Goal: Task Accomplishment & Management: Use online tool/utility

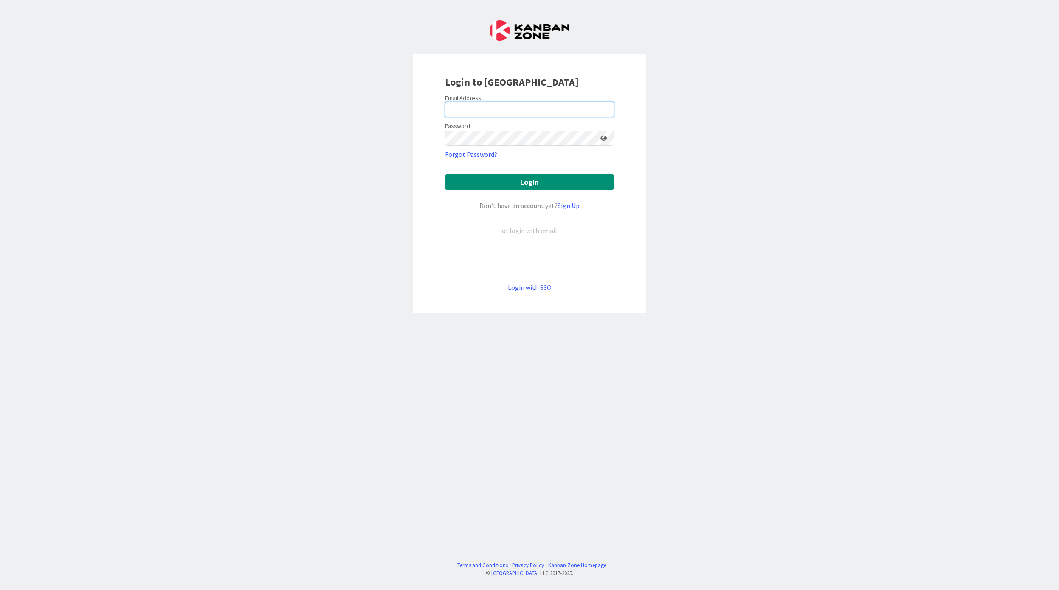
click at [562, 110] on input "email" at bounding box center [529, 109] width 169 height 15
type input "tjanssen@huisman-nl.com"
click at [445, 174] on button "Login" at bounding box center [529, 182] width 169 height 17
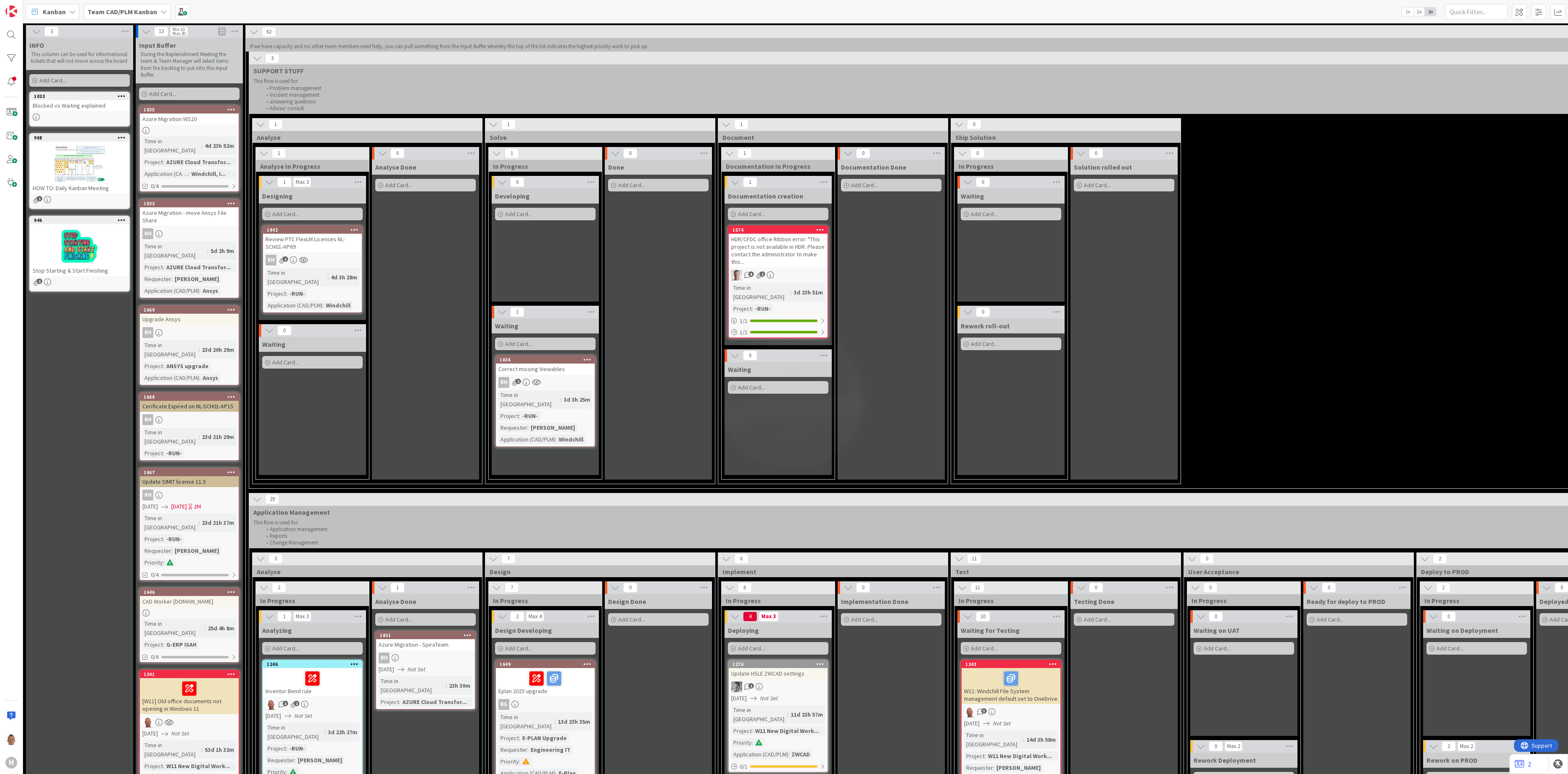
click at [801, 365] on div "Waiting" at bounding box center [778, 369] width 101 height 8
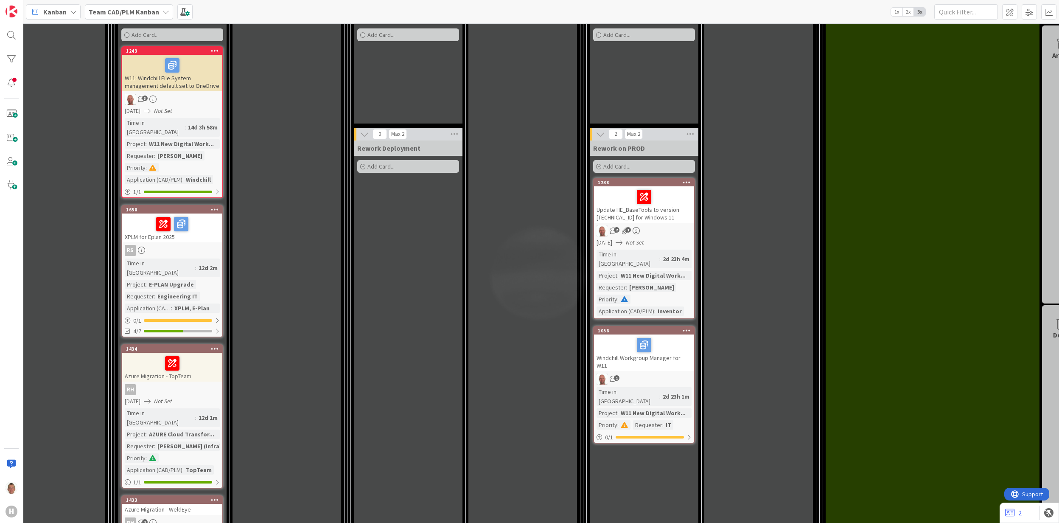
scroll to position [565, 852]
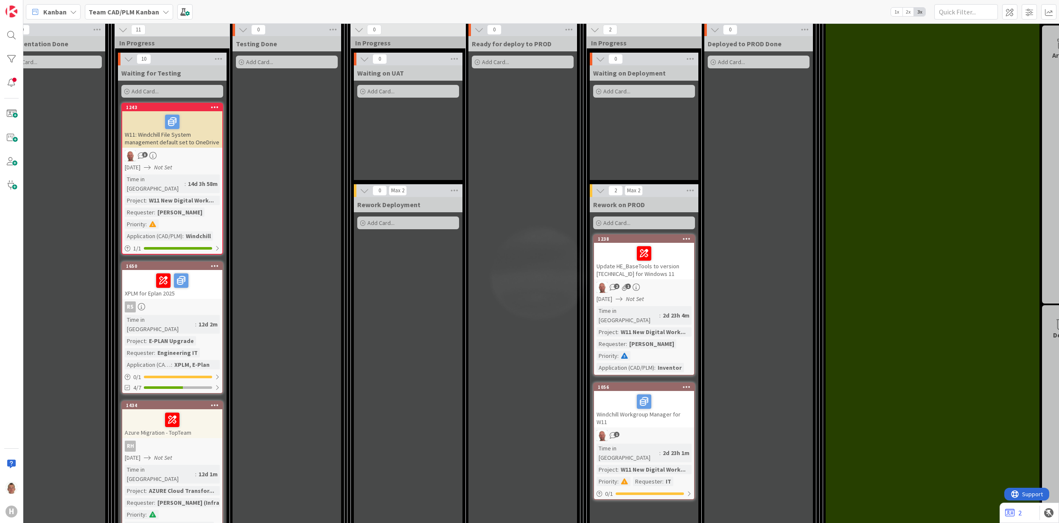
click at [132, 54] on icon at bounding box center [128, 58] width 9 height 9
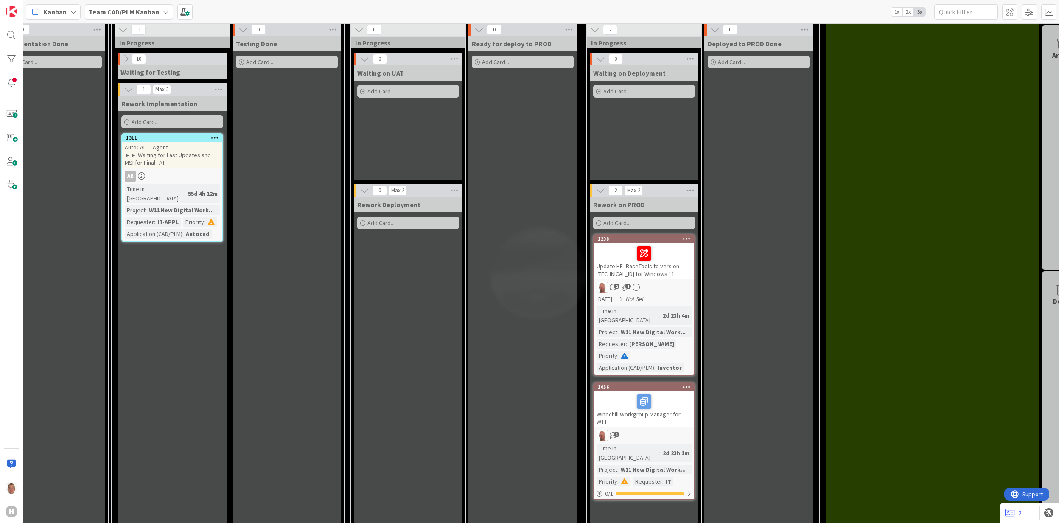
click at [129, 54] on icon at bounding box center [125, 58] width 9 height 9
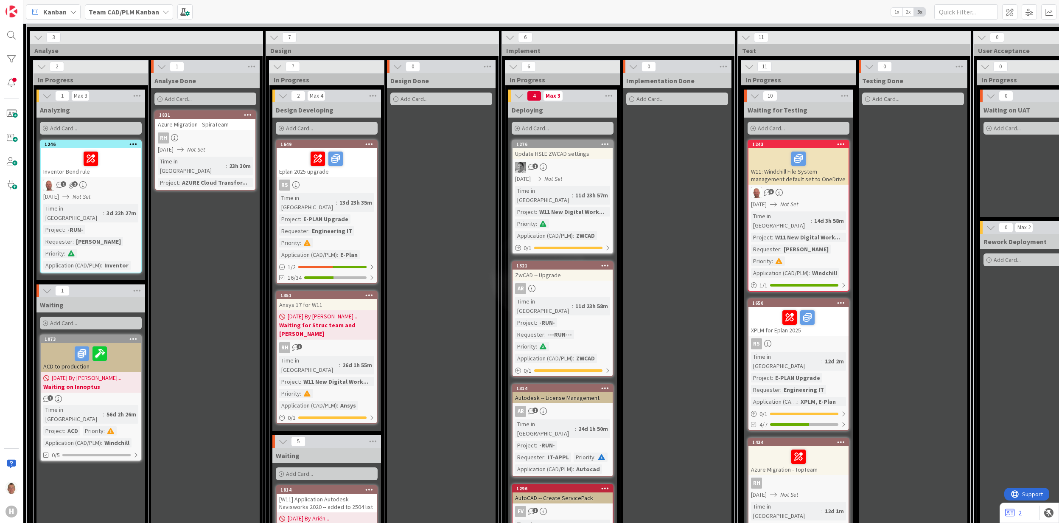
scroll to position [509, 226]
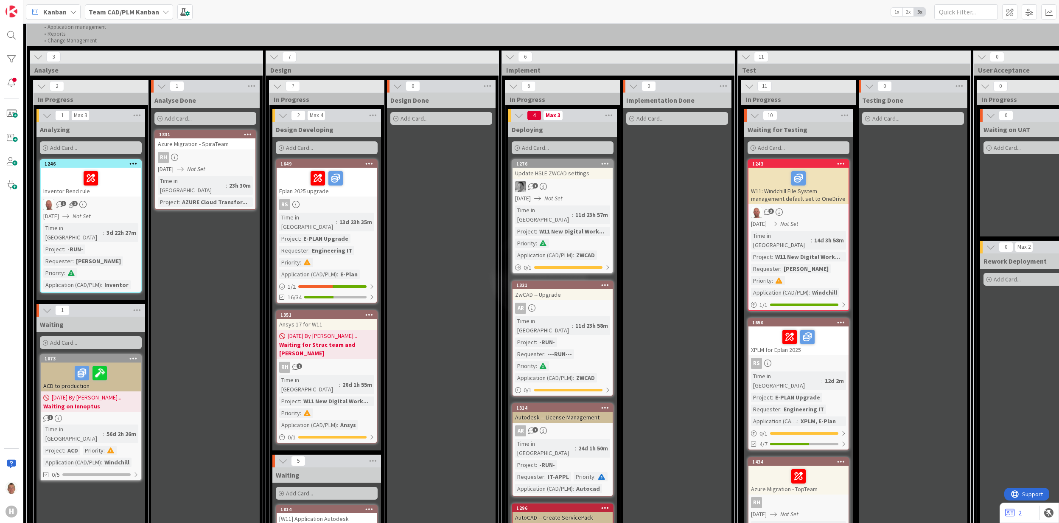
click at [281, 456] on icon at bounding box center [282, 460] width 9 height 9
click at [46, 305] on icon at bounding box center [46, 309] width 9 height 9
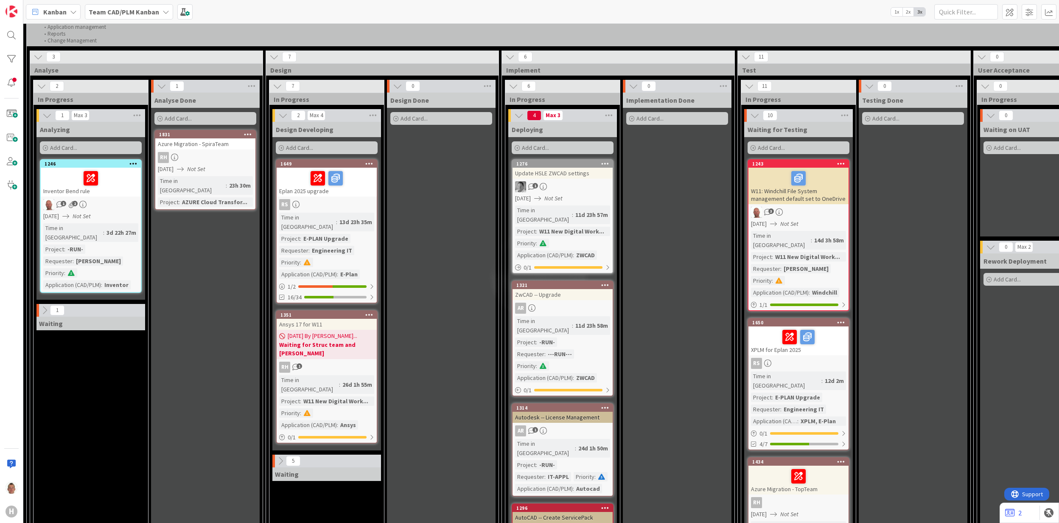
click at [754, 111] on icon at bounding box center [754, 115] width 9 height 9
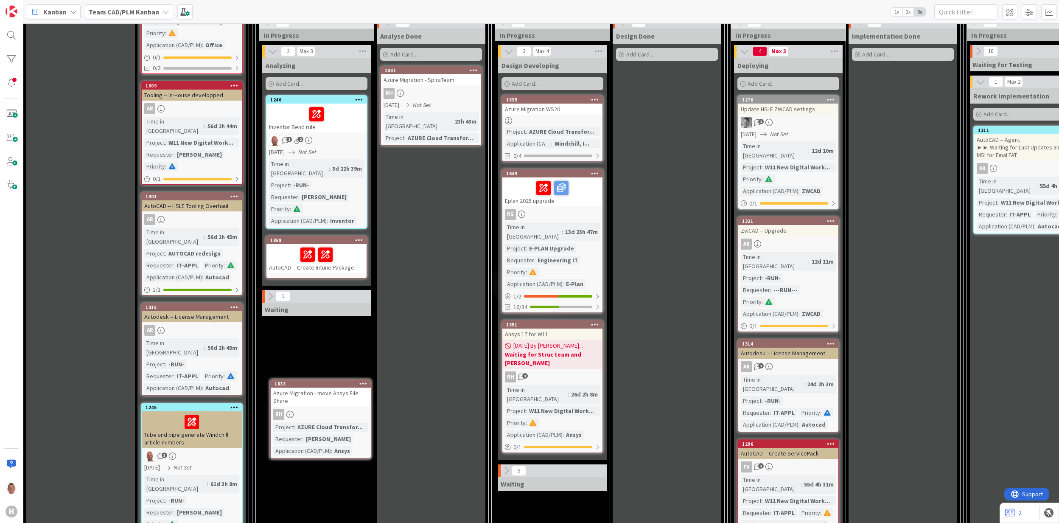
scroll to position [567, 0]
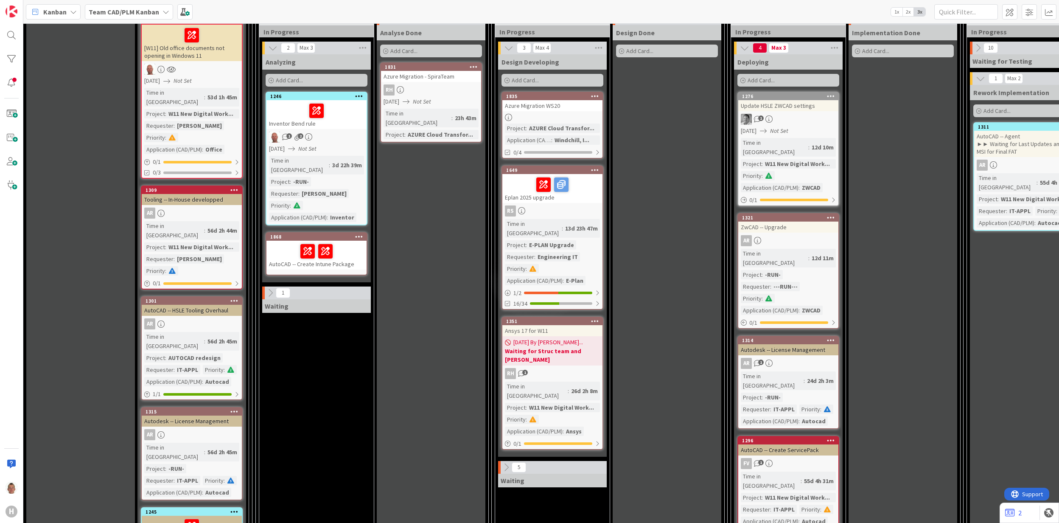
click at [270, 288] on icon at bounding box center [270, 292] width 9 height 9
click at [274, 288] on icon at bounding box center [270, 292] width 9 height 9
click at [271, 288] on icon at bounding box center [270, 292] width 9 height 9
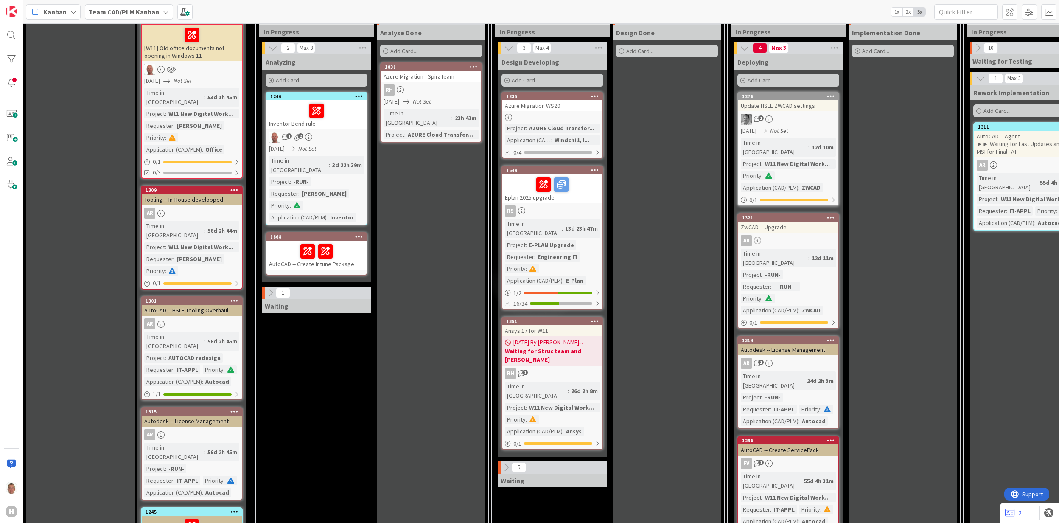
click at [319, 286] on div "1" at bounding box center [316, 292] width 109 height 13
click at [297, 299] on div "Waiting" at bounding box center [316, 306] width 109 height 14
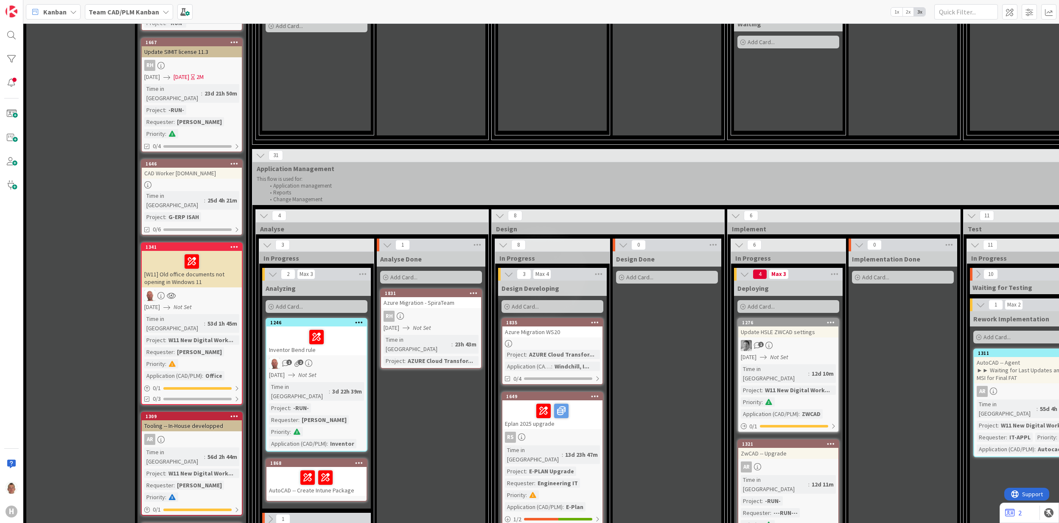
scroll to position [396, 0]
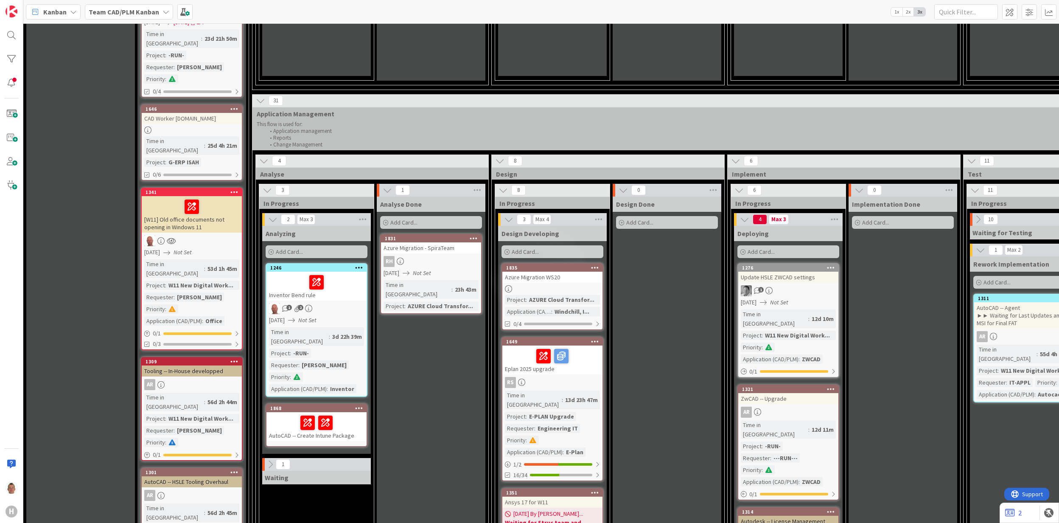
click at [271, 459] on icon at bounding box center [270, 463] width 9 height 9
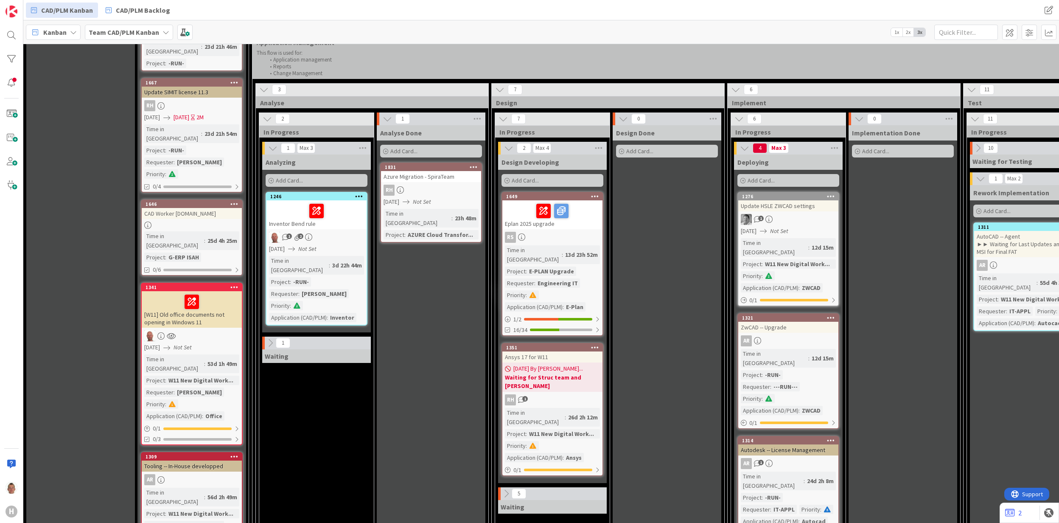
scroll to position [509, 0]
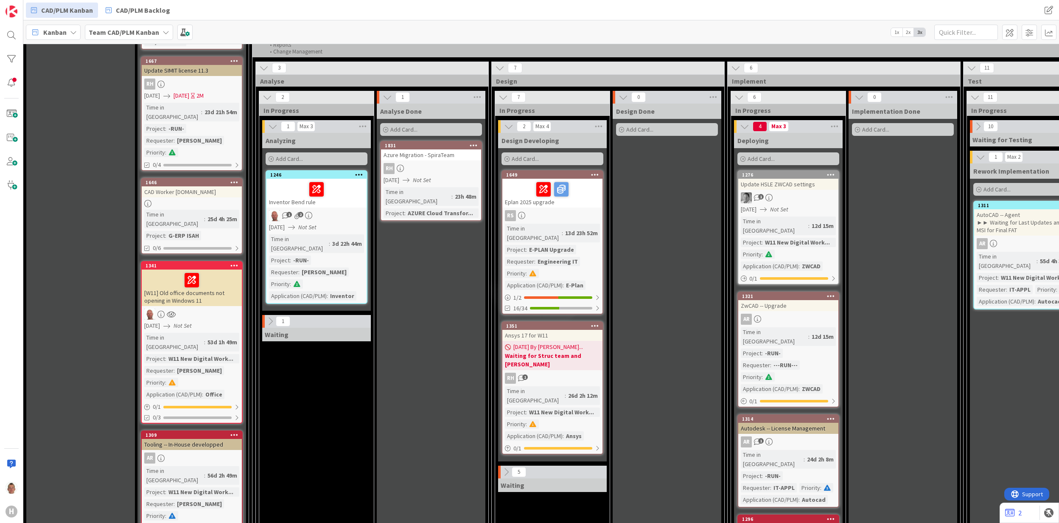
click at [267, 316] on icon at bounding box center [270, 320] width 9 height 9
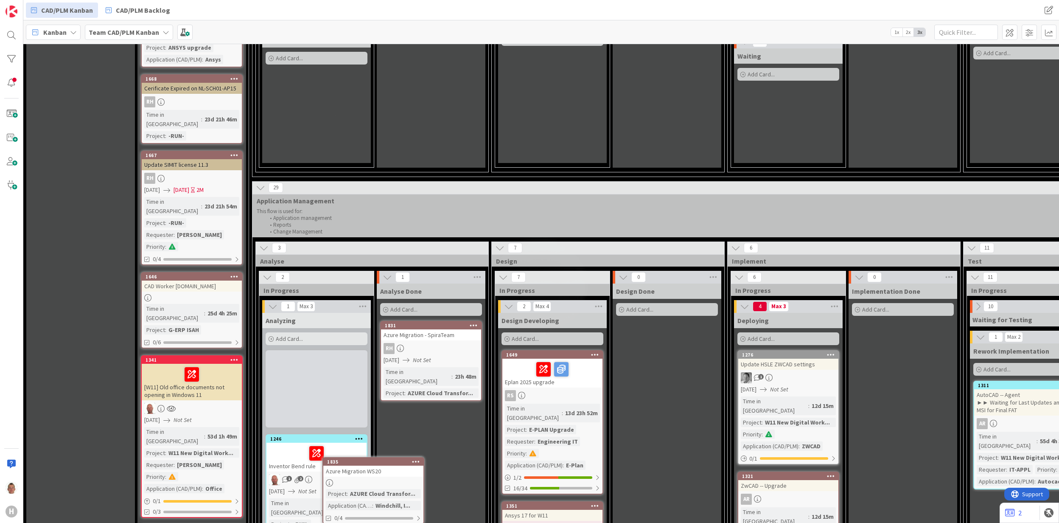
scroll to position [354, 0]
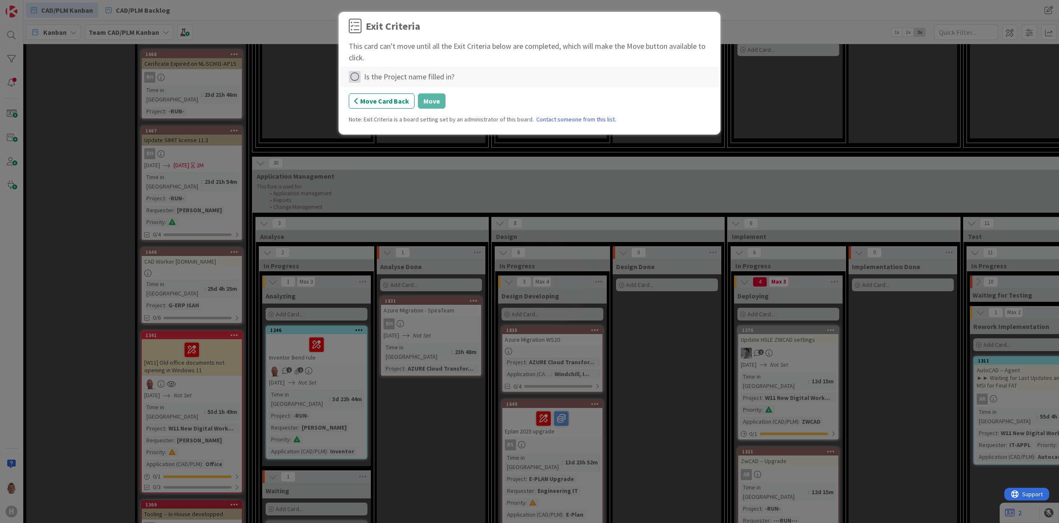
click at [358, 81] on icon at bounding box center [355, 77] width 12 height 12
click at [381, 97] on link "Complete" at bounding box center [402, 95] width 106 height 12
click at [442, 104] on button "Move" at bounding box center [432, 100] width 28 height 15
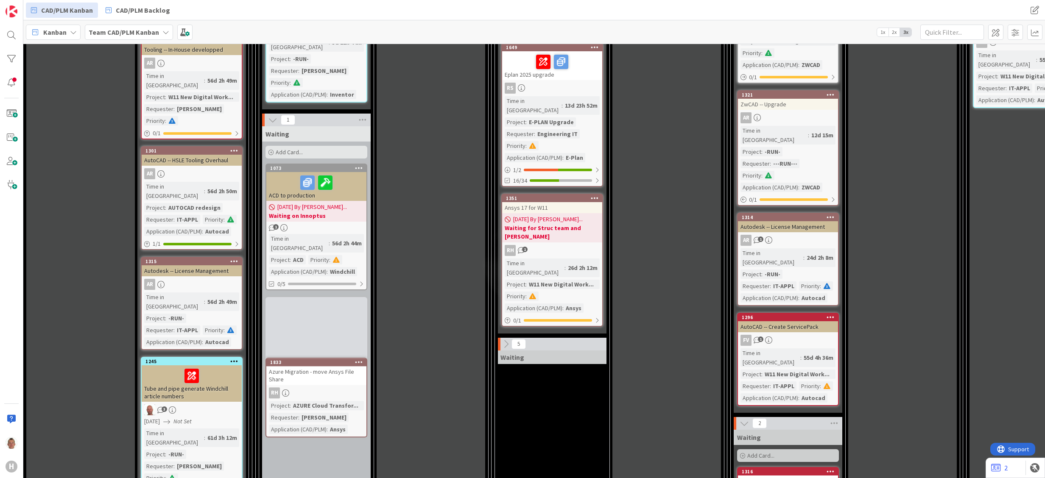
scroll to position [714, 0]
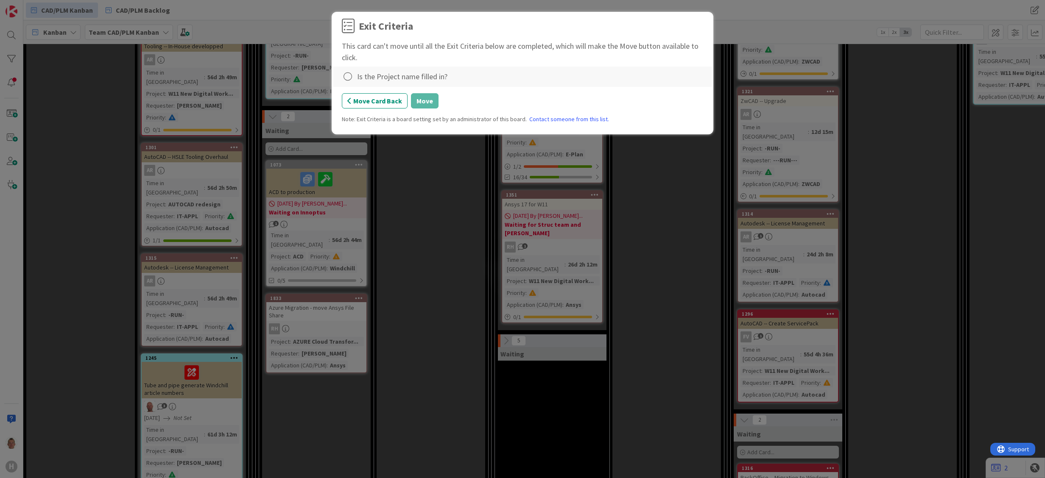
click at [407, 74] on div "Is the Project name filled in?" at bounding box center [402, 76] width 90 height 11
click at [349, 75] on icon at bounding box center [348, 77] width 12 height 12
click at [425, 89] on link "Complete" at bounding box center [395, 95] width 106 height 12
click at [428, 100] on button "Move" at bounding box center [425, 100] width 28 height 15
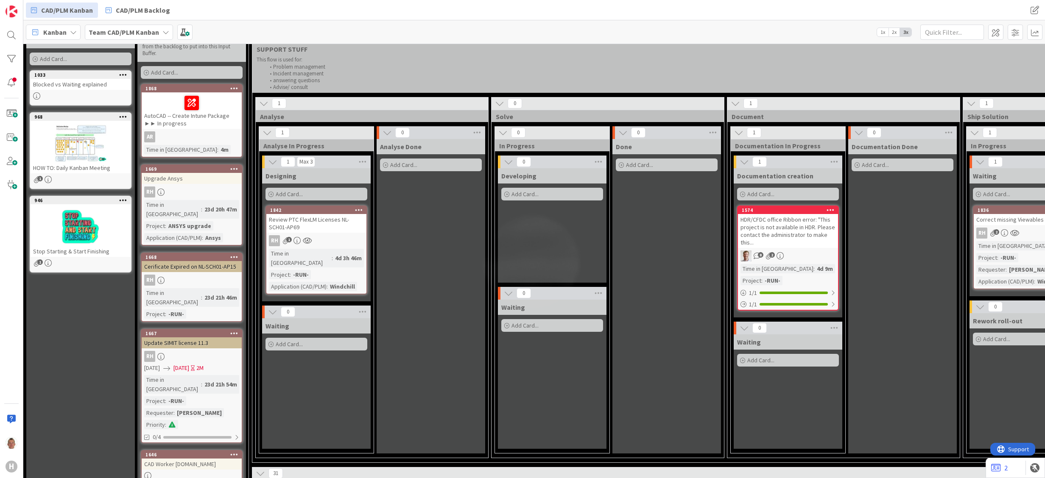
scroll to position [0, 0]
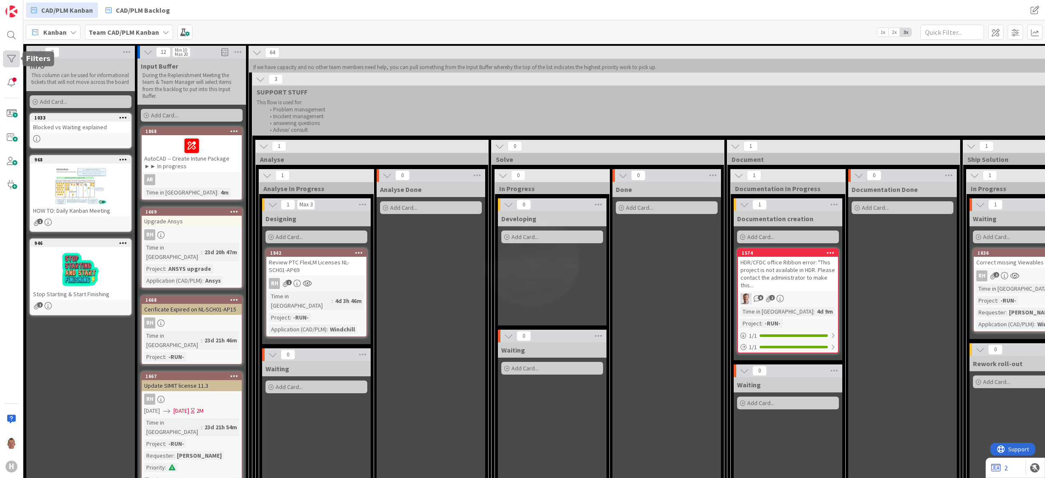
click at [17, 58] on div at bounding box center [11, 58] width 17 height 17
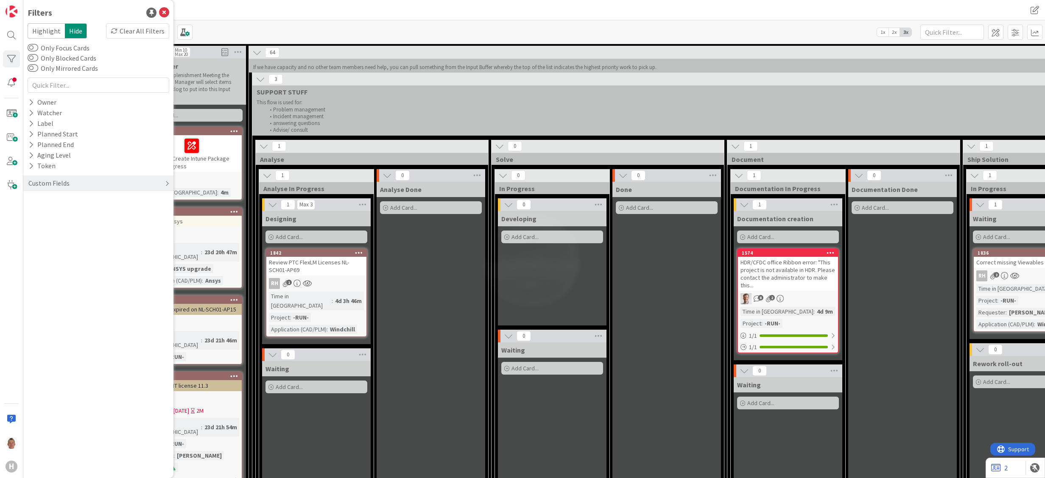
click at [67, 178] on div "Custom Fields" at bounding box center [49, 183] width 43 height 11
click at [62, 199] on div "Project" at bounding box center [98, 201] width 150 height 11
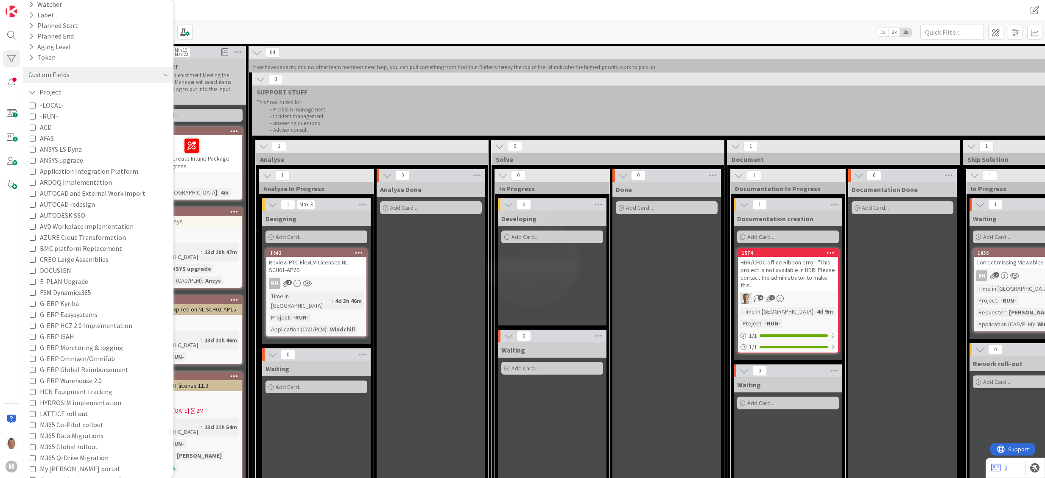
scroll to position [266, 0]
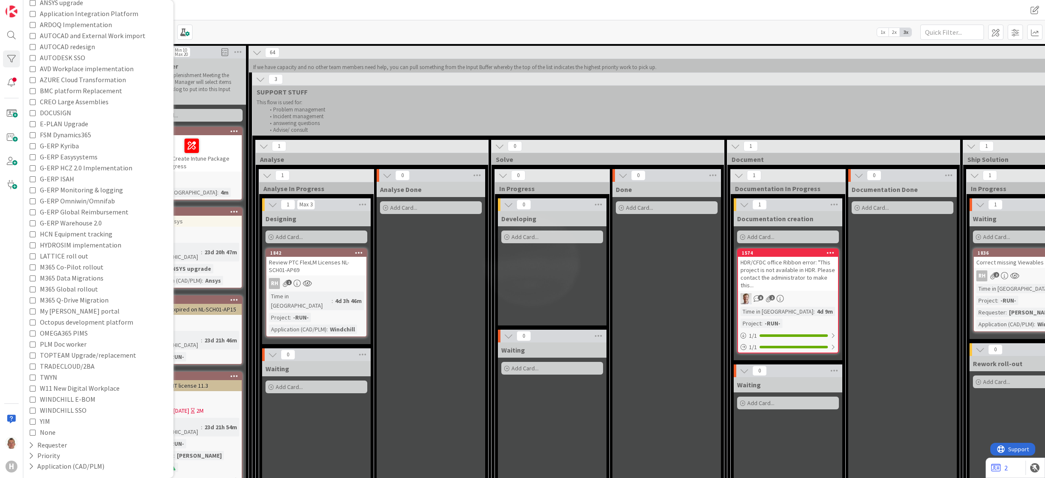
click at [58, 428] on div "-LOCAL- -RUN- ACD AFAS ANSYS LS Dyna ANSYS upgrade Application Integration Plat…" at bounding box center [98, 190] width 137 height 496
click at [48, 431] on span "None" at bounding box center [48, 432] width 16 height 11
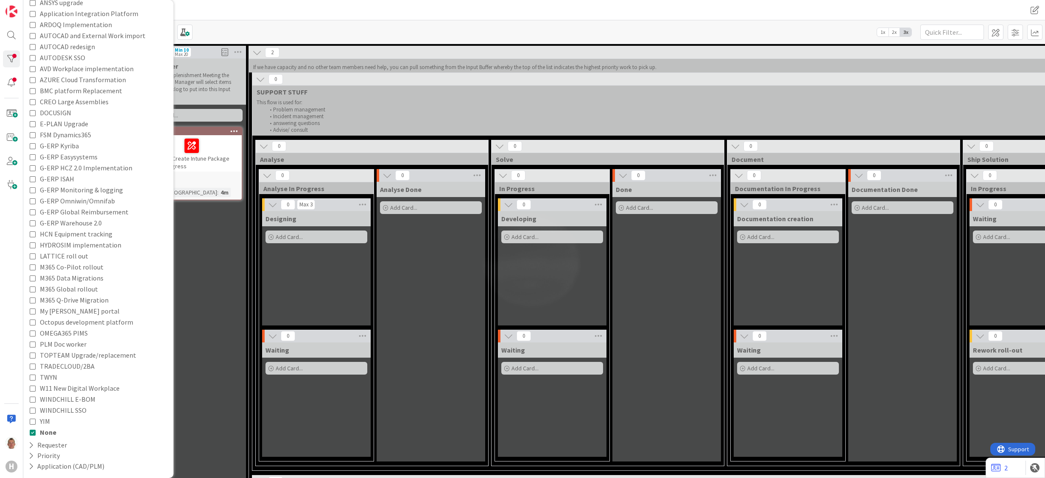
click at [354, 277] on div "Designing Add Card..." at bounding box center [316, 268] width 109 height 115
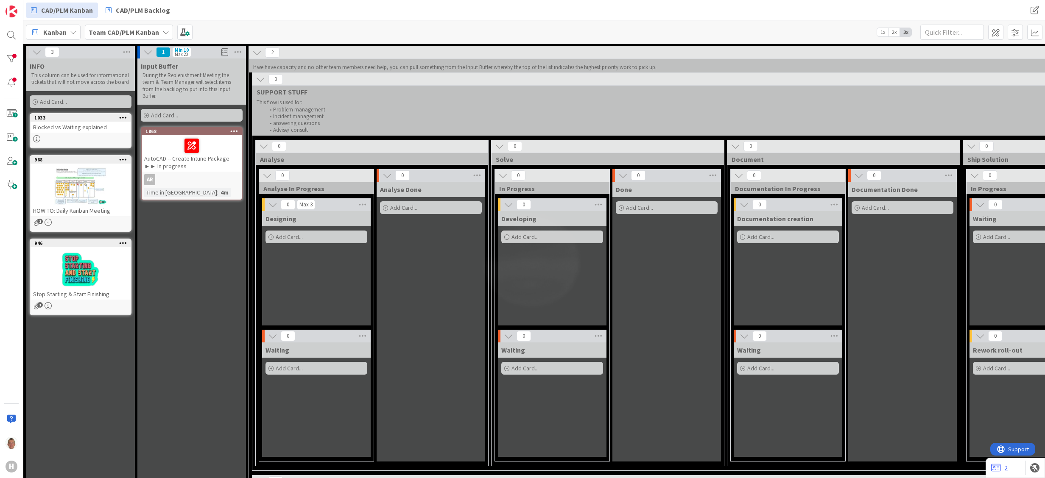
click at [209, 160] on div "AutoCAD -- Create Intune Package ►► In progress" at bounding box center [192, 153] width 100 height 36
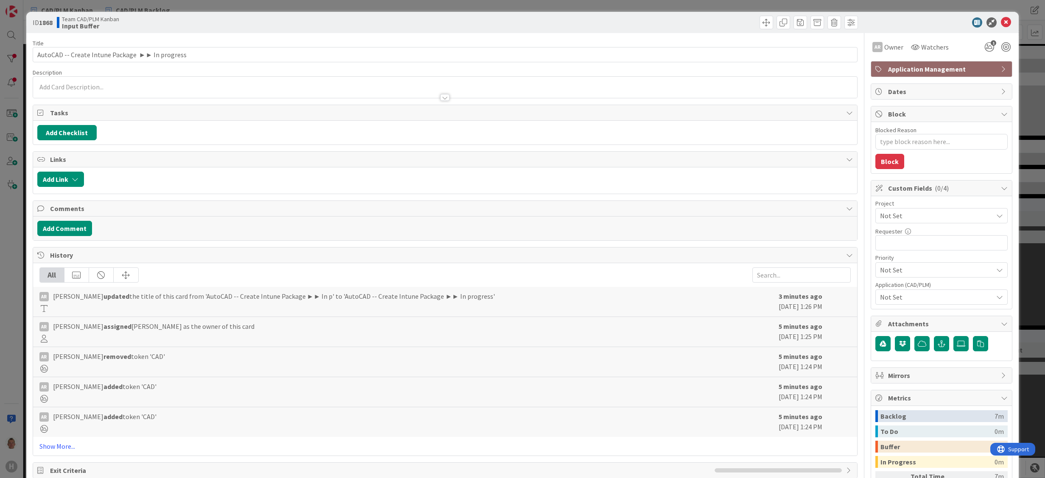
click at [929, 217] on span "Not Set" at bounding box center [934, 216] width 109 height 12
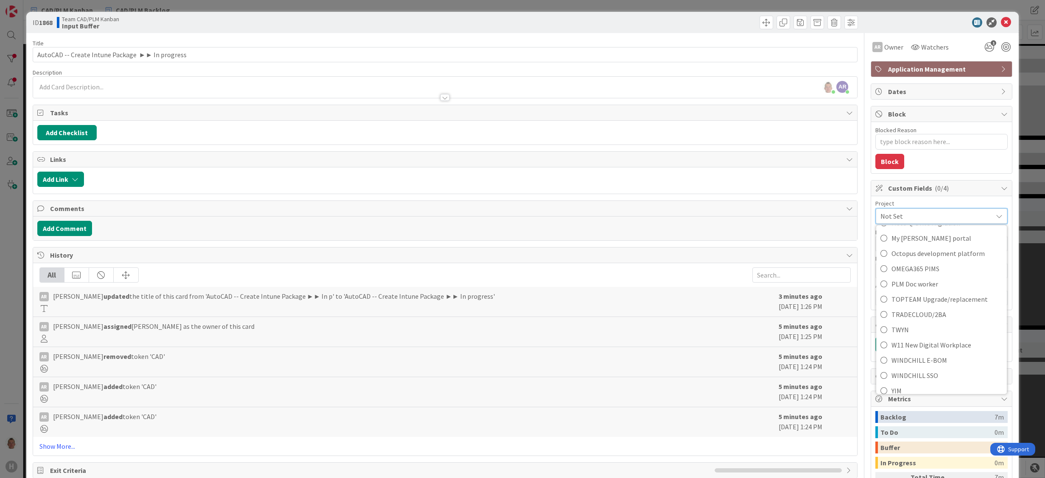
scroll to position [525, 0]
click at [937, 336] on span "W11 New Digital Workplace" at bounding box center [947, 337] width 111 height 13
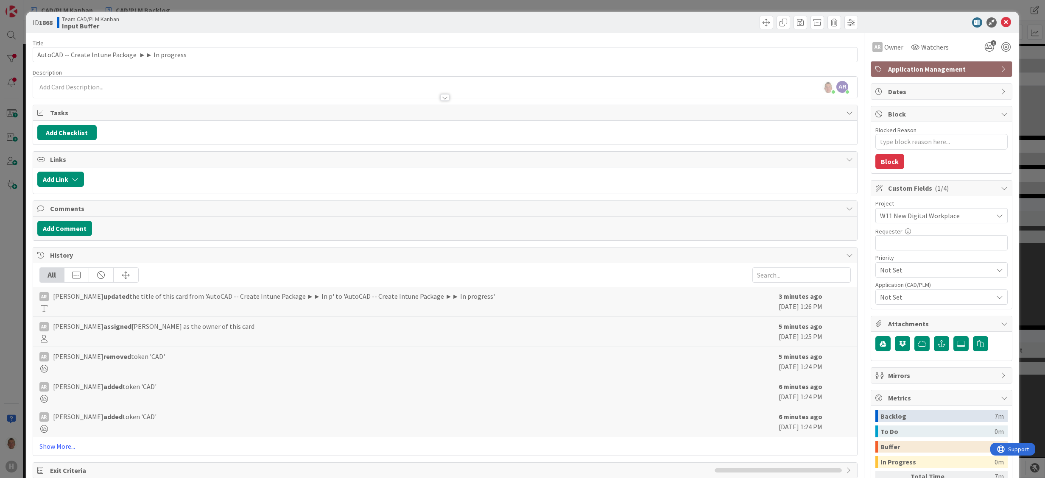
click at [913, 299] on span "Not Set" at bounding box center [936, 297] width 113 height 10
click at [929, 111] on link "Autocad" at bounding box center [940, 109] width 135 height 15
click at [855, 316] on div "Title 48 / 128 AutoCAD -- Create Intune Package ►► In progress Description [PER…" at bounding box center [523, 292] width 980 height 518
click at [988, 64] on div "Application Management" at bounding box center [941, 69] width 141 height 15
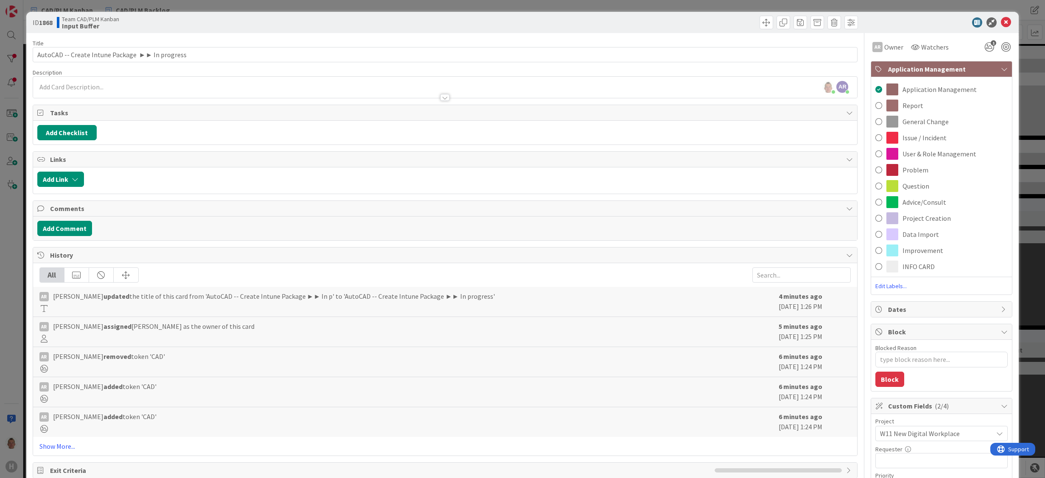
click at [1001, 67] on icon at bounding box center [1004, 69] width 7 height 7
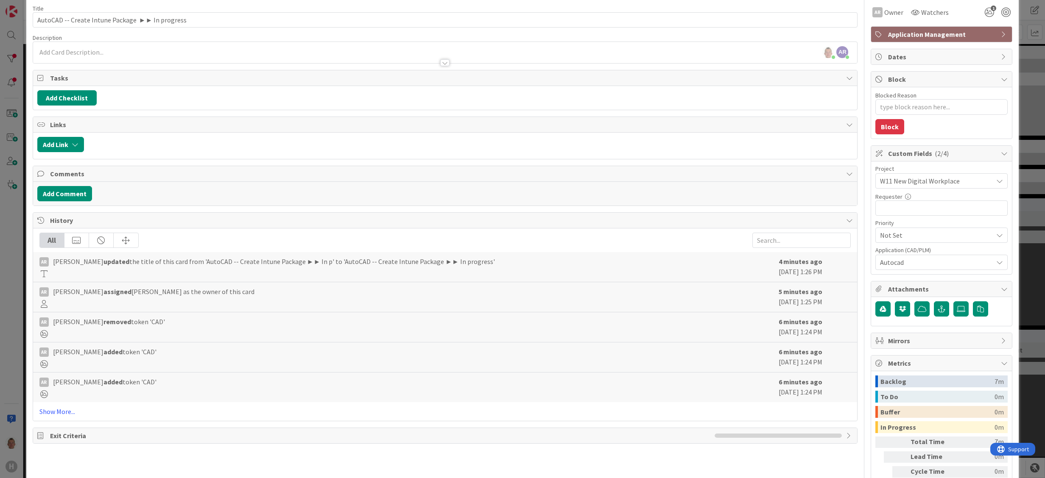
scroll to position [0, 0]
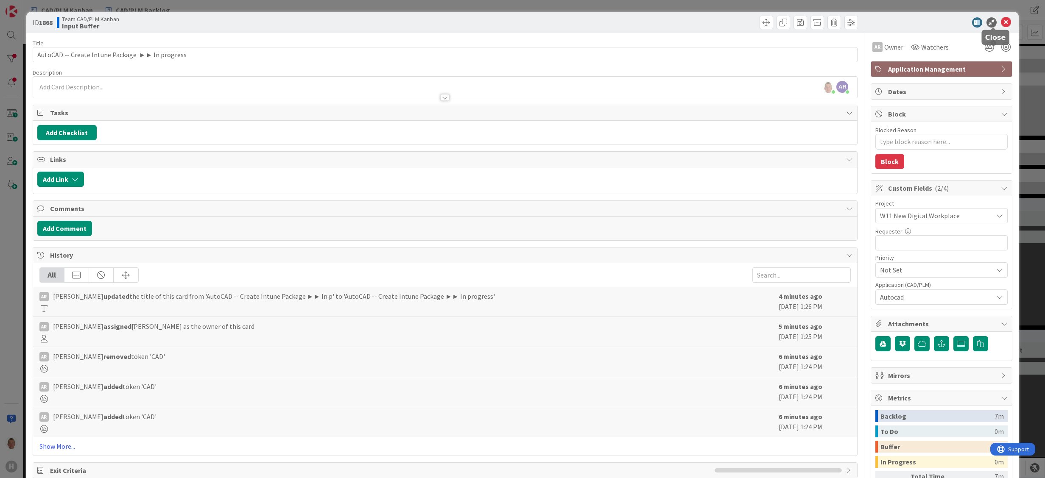
click at [1001, 18] on icon at bounding box center [1006, 22] width 10 height 10
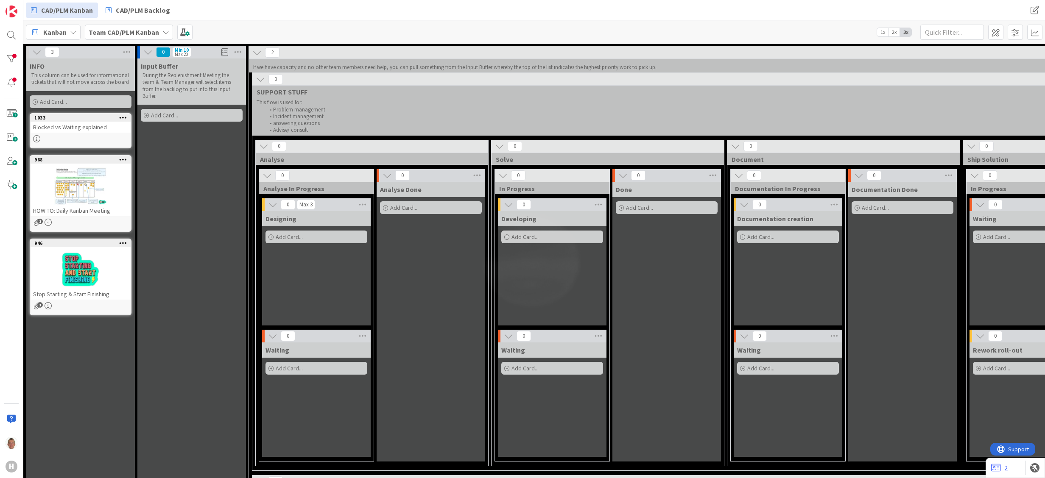
click at [262, 80] on icon at bounding box center [260, 79] width 9 height 9
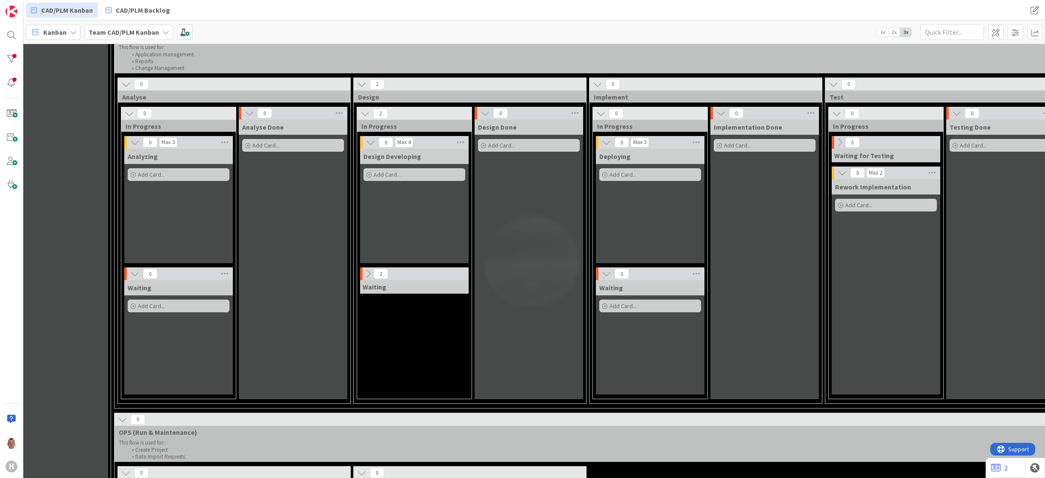
scroll to position [85, 137]
click at [367, 274] on icon at bounding box center [368, 273] width 9 height 9
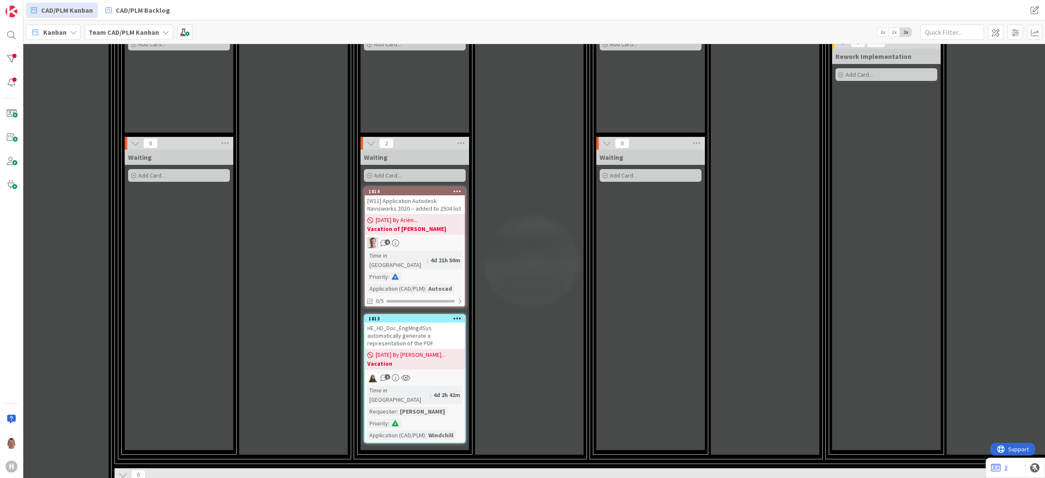
scroll to position [255, 137]
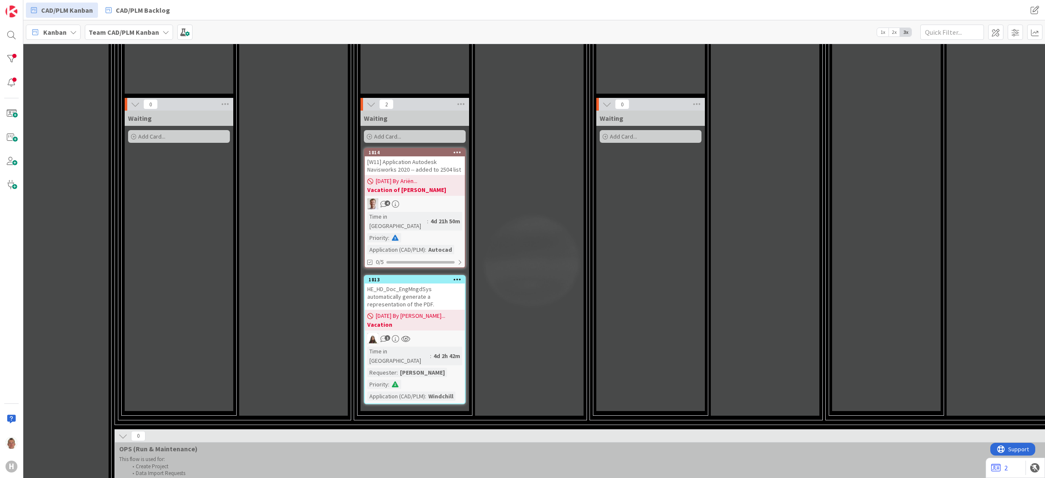
click at [447, 284] on div "HE_HD_Doc_EngMngdSys automatically generate a representation of the PDF." at bounding box center [415, 297] width 100 height 26
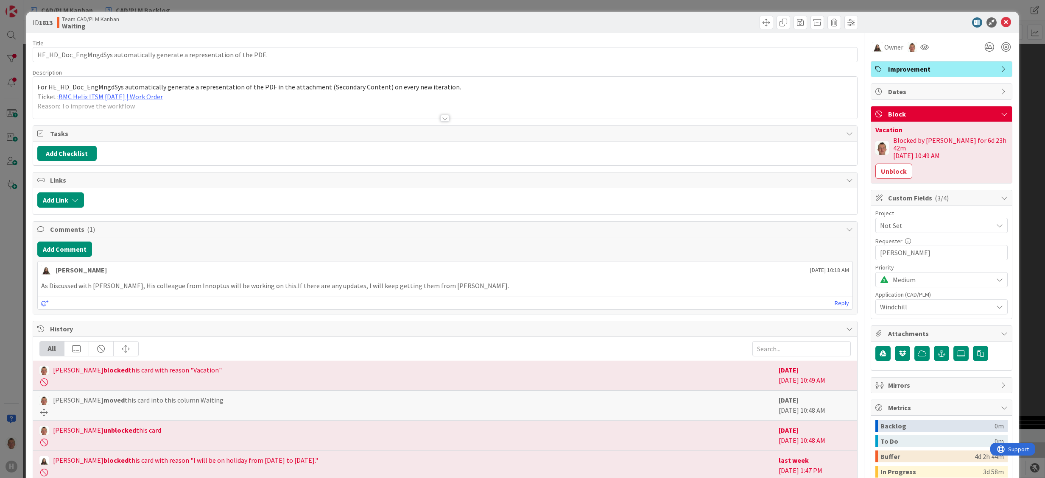
click at [925, 220] on span "Not Set" at bounding box center [934, 226] width 109 height 12
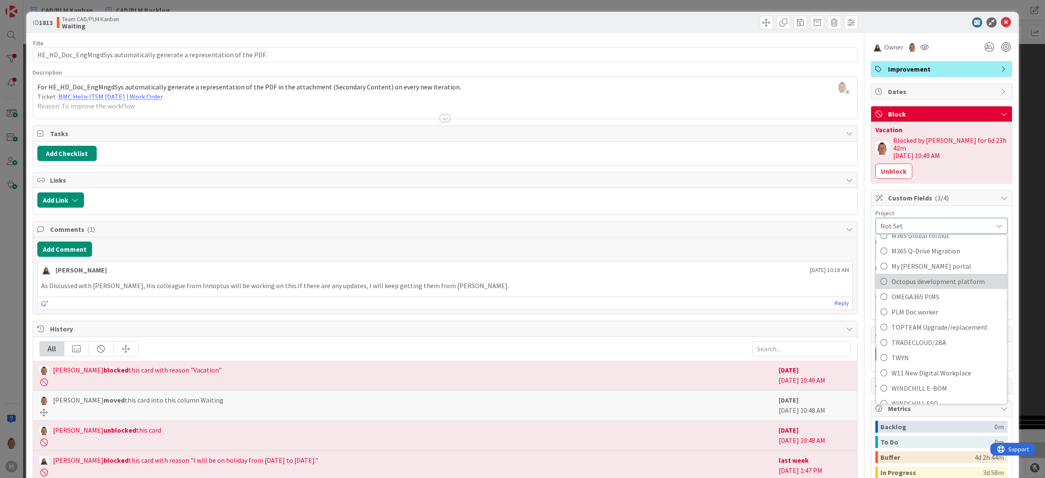
scroll to position [525, 0]
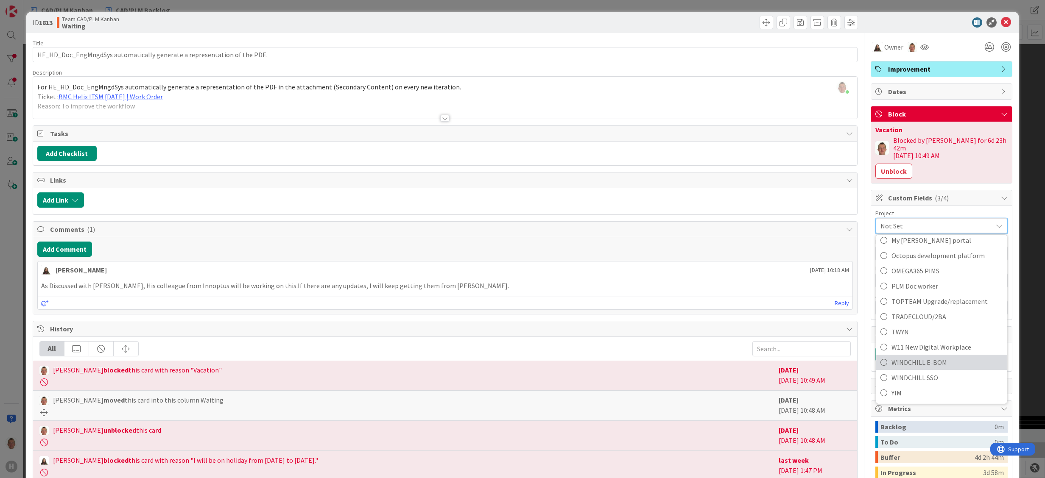
click at [938, 356] on span "WINDCHILL E-BOM" at bounding box center [947, 362] width 111 height 13
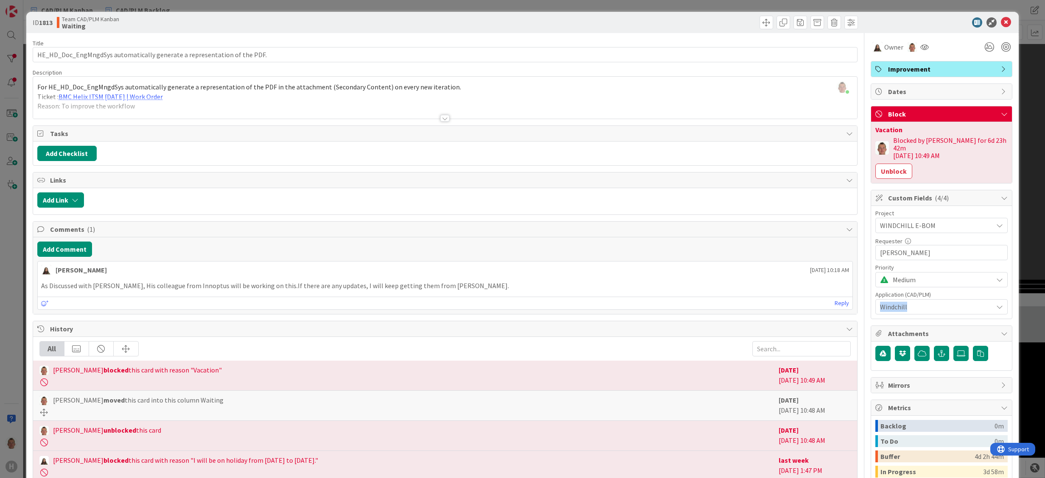
click at [1014, 292] on div "ID 1813 Team CAD/PLM Kanban Waiting Title 72 / 128 HE_HD_Doc_EngMngdSys automat…" at bounding box center [522, 239] width 1045 height 478
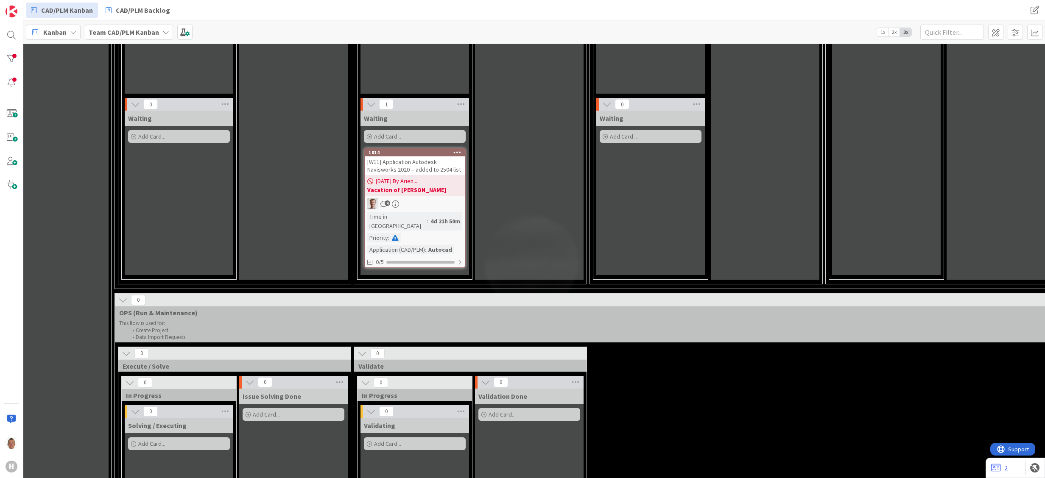
click at [439, 163] on div "[W11] Application Autodesk Navisworks 2020 -- added to 2504 list" at bounding box center [415, 166] width 100 height 19
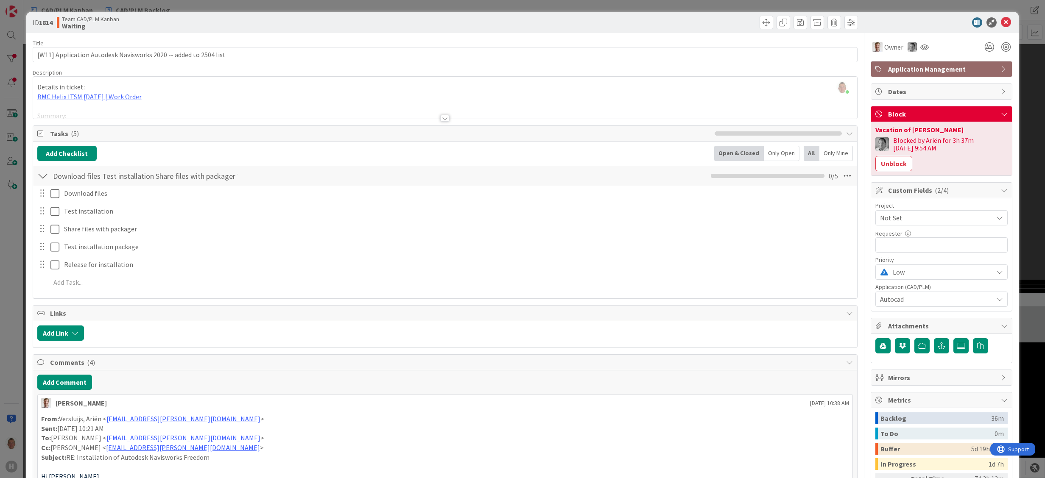
click at [896, 215] on span "Not Set" at bounding box center [934, 218] width 109 height 12
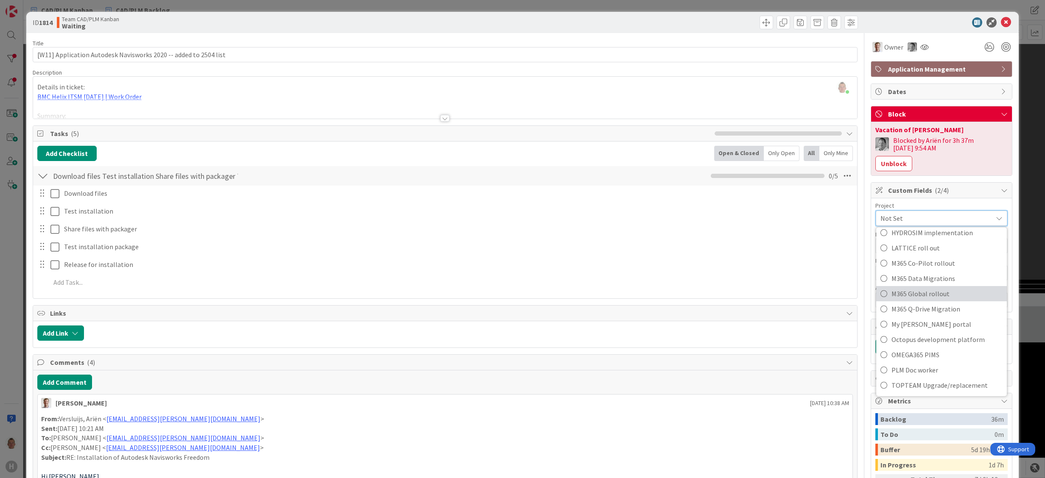
scroll to position [525, 0]
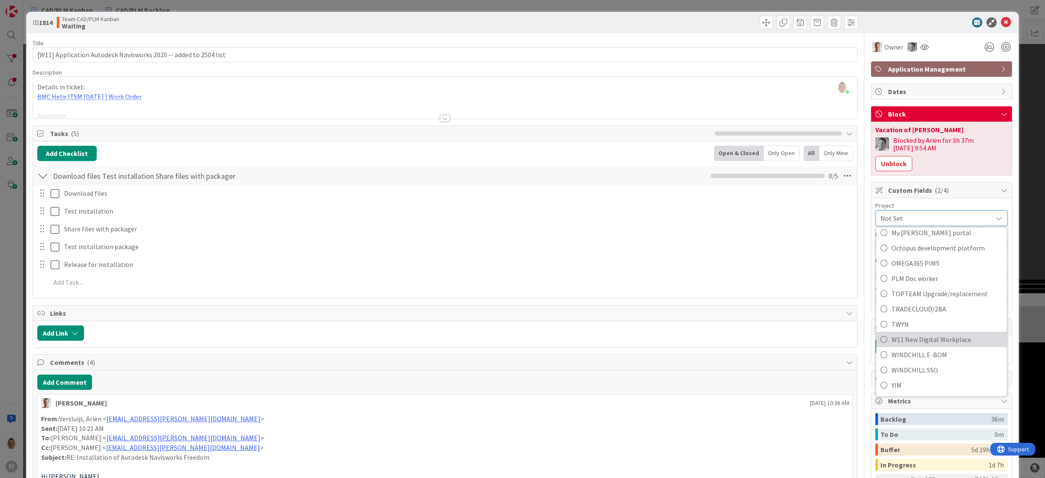
click at [922, 345] on span "W11 New Digital Workplace" at bounding box center [947, 339] width 111 height 13
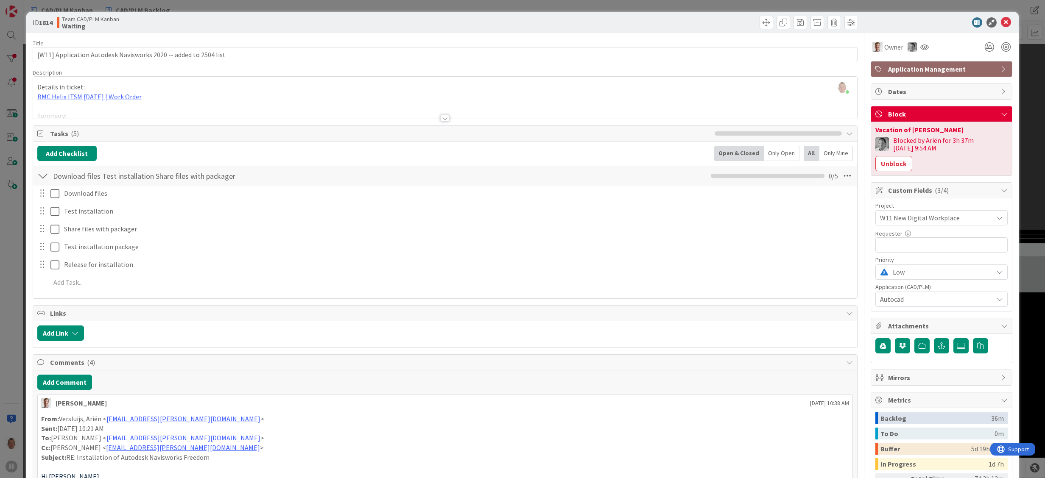
click at [1025, 308] on div "ID 1814 Team CAD/PLM Kanban Waiting Title 64 / 128 [W11] Application Autodesk N…" at bounding box center [522, 239] width 1045 height 478
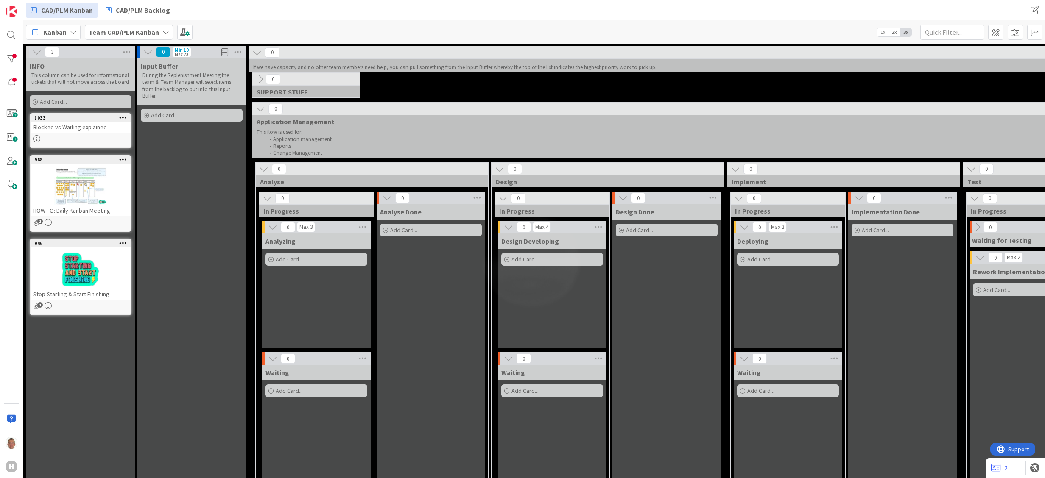
click at [253, 53] on icon at bounding box center [256, 52] width 9 height 9
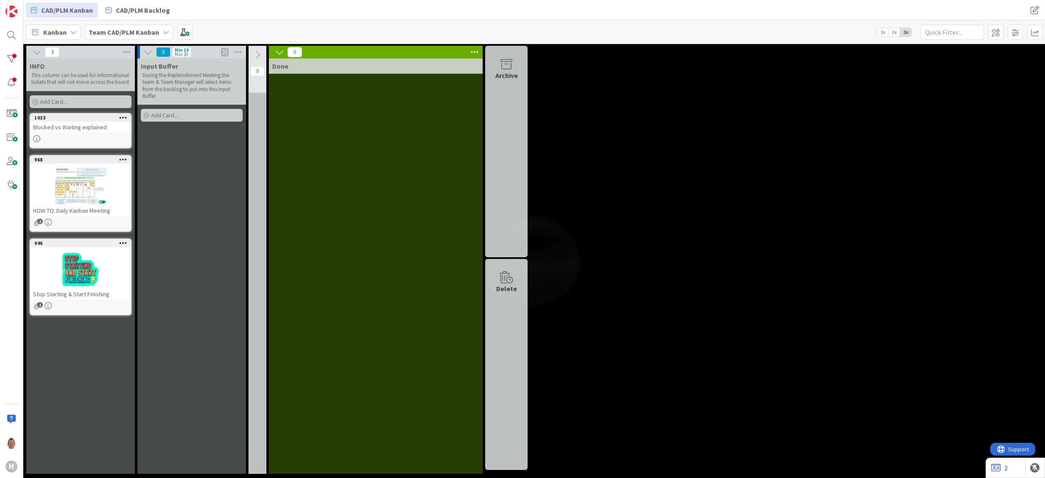
click at [260, 53] on icon at bounding box center [257, 54] width 9 height 9
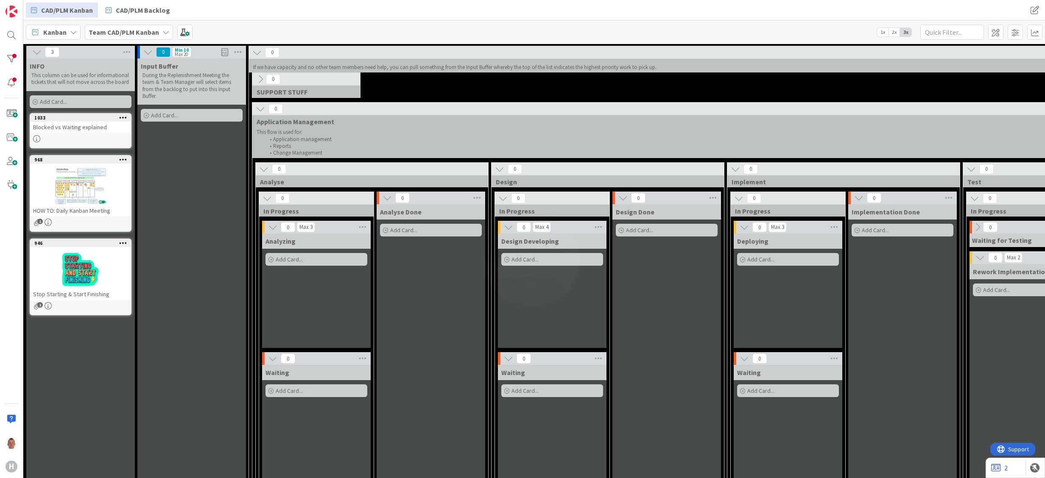
click at [301, 288] on div "Analyzing Add Card..." at bounding box center [316, 291] width 109 height 115
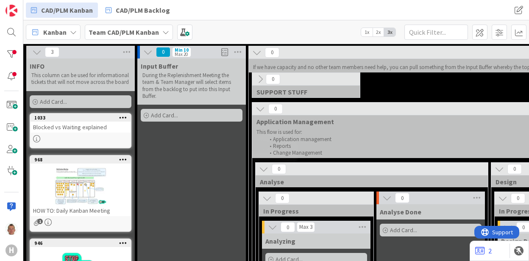
click at [91, 169] on div at bounding box center [81, 186] width 100 height 38
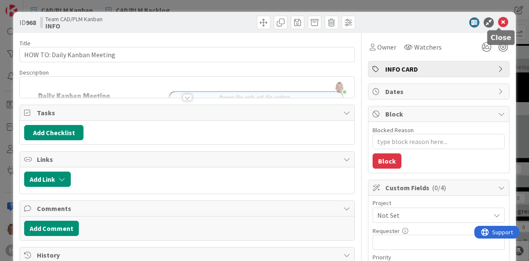
click at [500, 24] on icon at bounding box center [503, 22] width 10 height 10
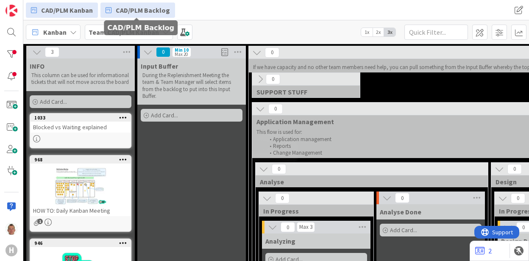
click at [122, 14] on span "CAD/PLM Backlog" at bounding box center [143, 10] width 54 height 10
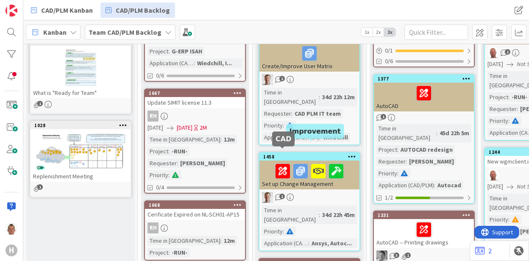
scroll to position [198, 0]
click at [288, 162] on div "Set up Change Management" at bounding box center [310, 175] width 100 height 29
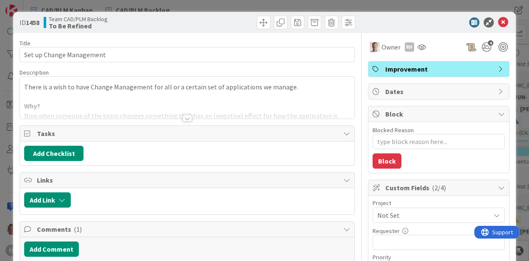
type textarea "x"
click at [190, 117] on div at bounding box center [187, 108] width 335 height 22
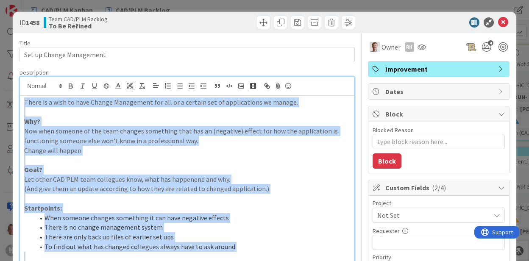
drag, startPoint x: 96, startPoint y: 138, endPoint x: 22, endPoint y: 105, distance: 81.1
click at [498, 69] on icon at bounding box center [501, 69] width 7 height 7
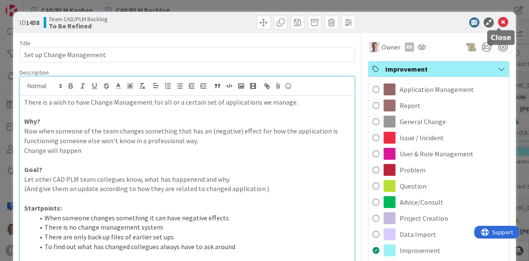
click at [499, 23] on icon at bounding box center [503, 22] width 10 height 10
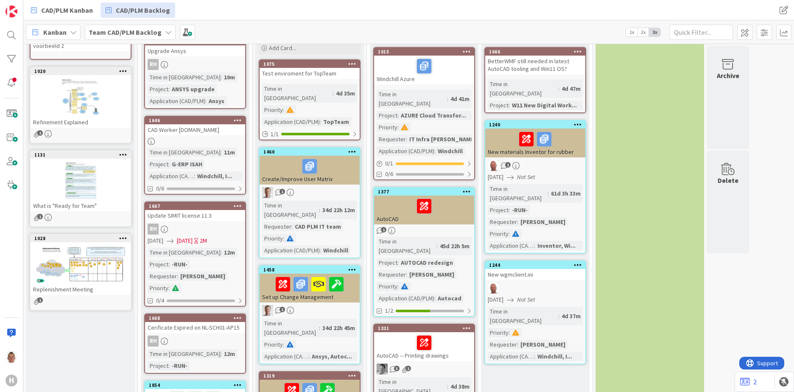
scroll to position [42, 0]
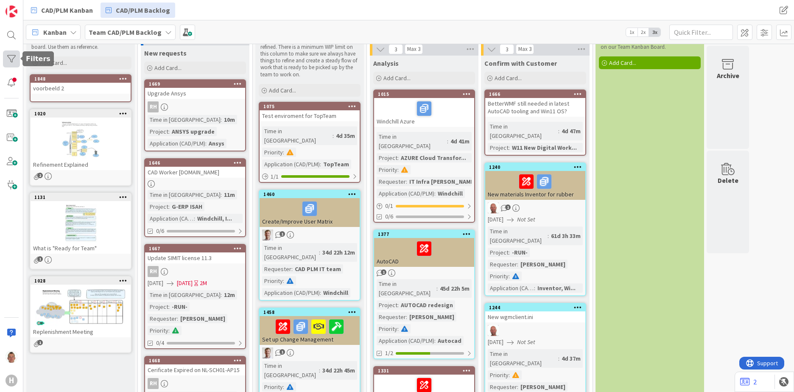
click at [5, 59] on div at bounding box center [11, 58] width 17 height 17
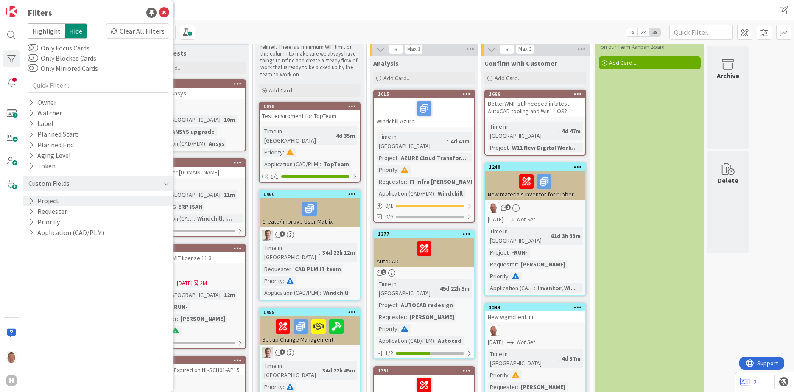
click at [82, 201] on div "Project" at bounding box center [98, 201] width 150 height 11
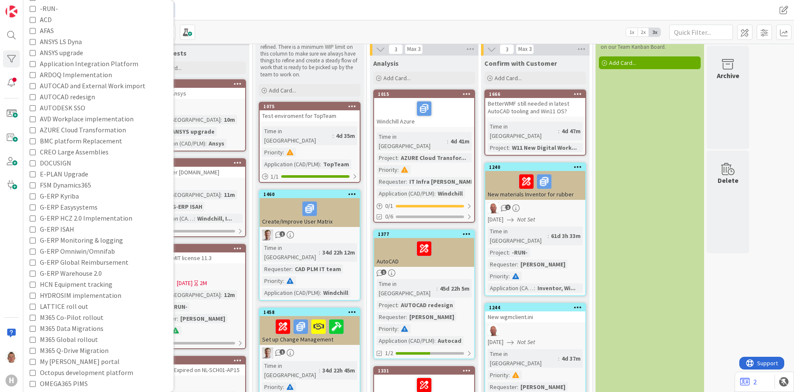
scroll to position [353, 0]
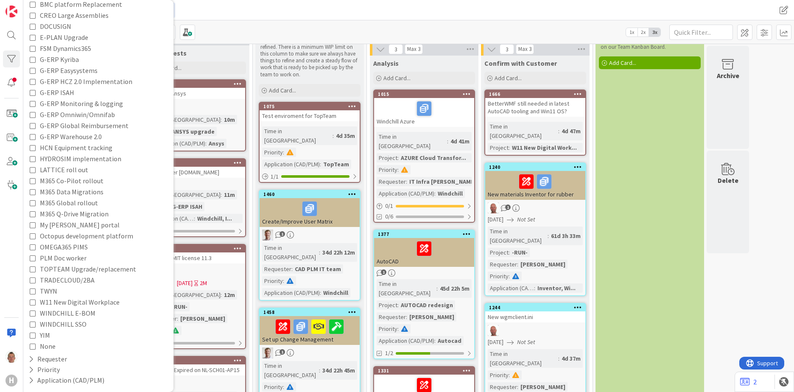
click at [47, 347] on span "None" at bounding box center [48, 346] width 16 height 11
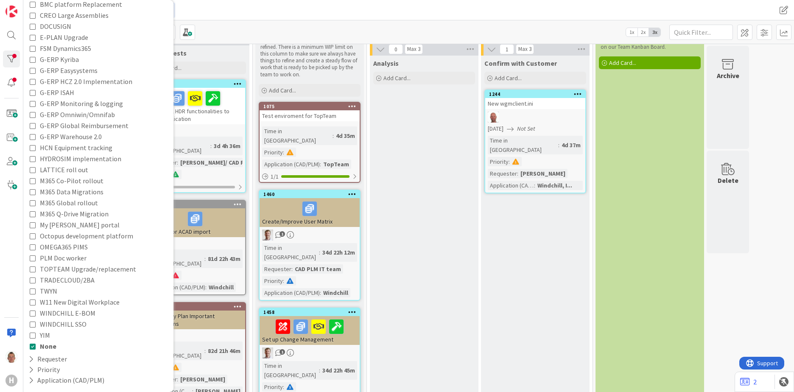
click at [47, 347] on span "None" at bounding box center [48, 346] width 17 height 11
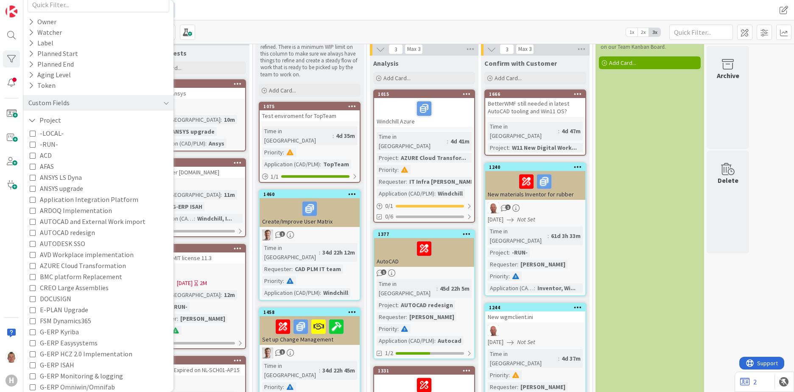
scroll to position [0, 0]
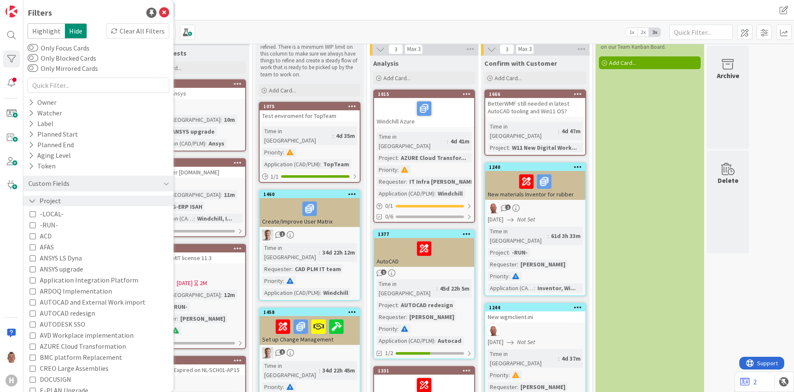
click at [69, 202] on div "Project" at bounding box center [98, 201] width 150 height 11
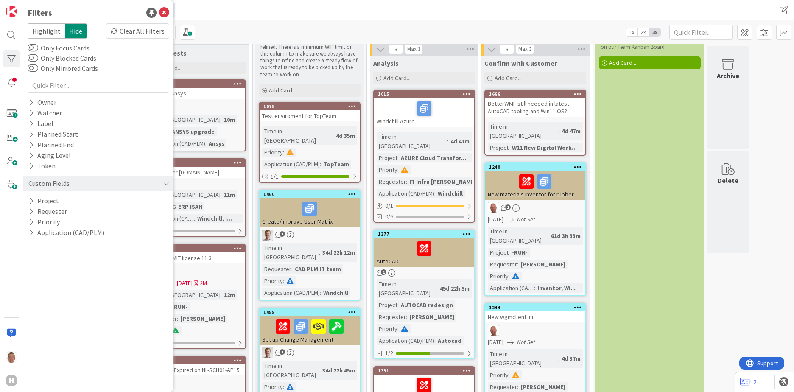
click at [250, 31] on div "Kanban Team CAD/PLM Backlog 1x 2x 3x" at bounding box center [408, 31] width 771 height 23
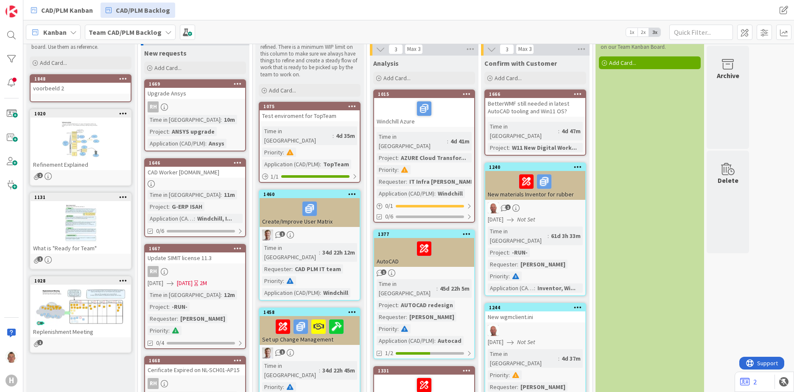
click at [67, 35] on div "Kanban" at bounding box center [53, 32] width 55 height 15
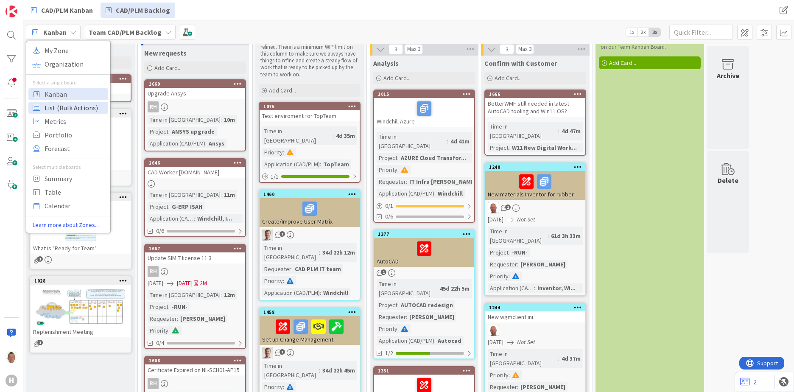
click at [87, 112] on span "List (Bulk Actions)" at bounding box center [75, 107] width 61 height 13
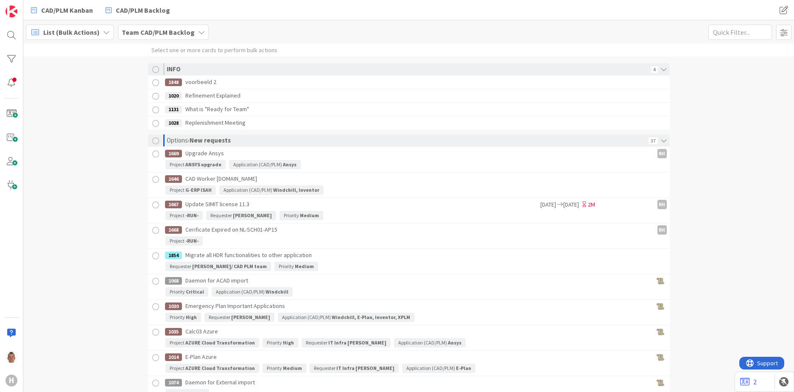
click at [91, 32] on span "List (Bulk Actions)" at bounding box center [71, 32] width 56 height 10
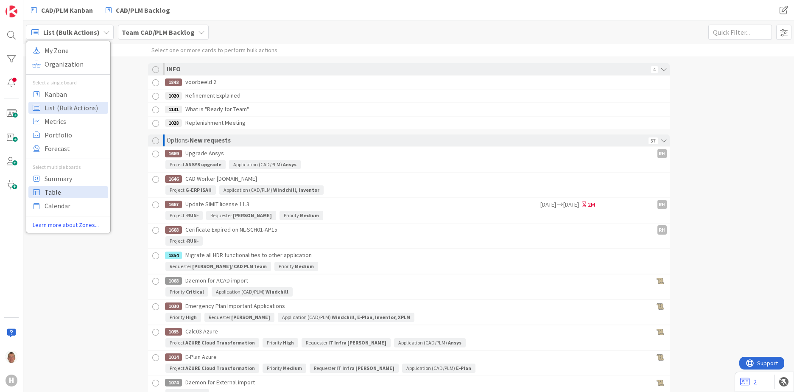
click at [62, 190] on span "Table" at bounding box center [75, 192] width 61 height 13
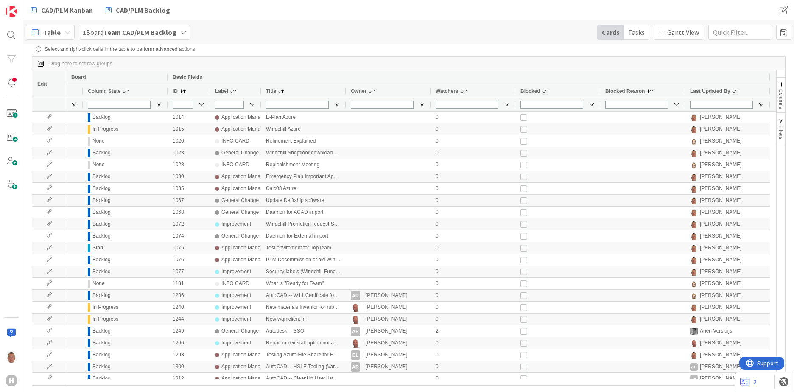
click at [782, 93] on span "Columns" at bounding box center [781, 99] width 6 height 20
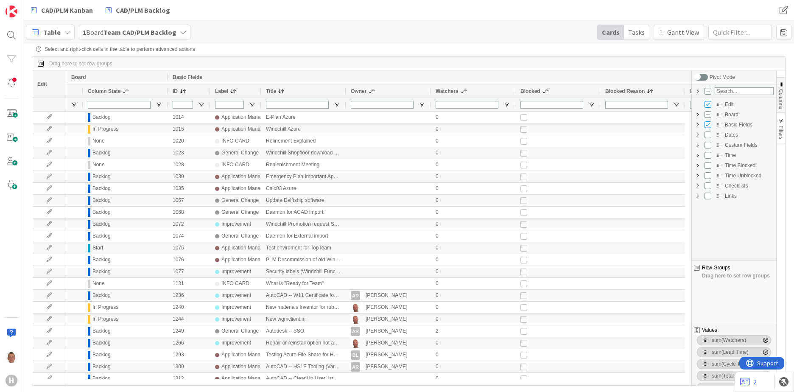
click at [696, 137] on span "Dates Column Group" at bounding box center [697, 135] width 7 height 7
click at [718, 189] on input "Press SPACE to toggle visibility (hidden)" at bounding box center [716, 185] width 7 height 7
checkbox input "true"
checkbox input "false"
click at [596, 62] on div "Drag here to set row groups" at bounding box center [408, 64] width 753 height 14
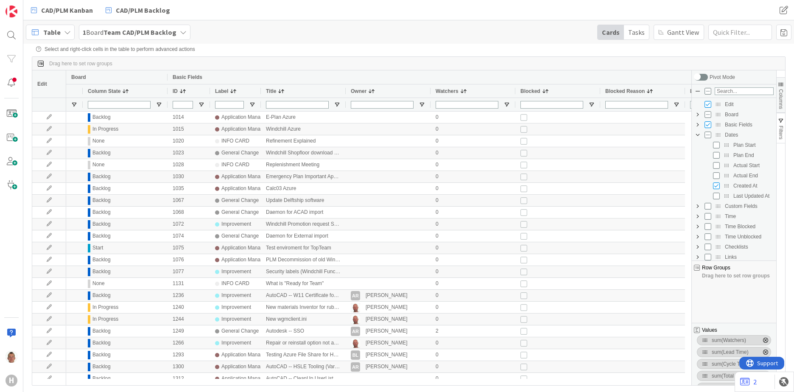
click at [691, 61] on div "Drag here to set row groups" at bounding box center [408, 64] width 753 height 14
click at [779, 100] on span "Columns" at bounding box center [781, 99] width 6 height 20
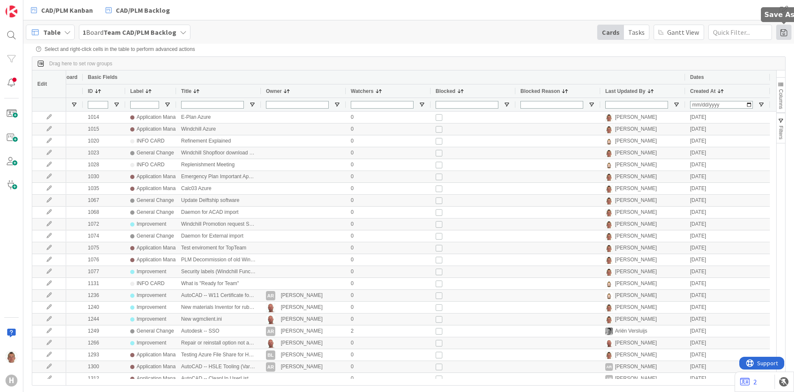
click at [785, 34] on span at bounding box center [783, 32] width 15 height 15
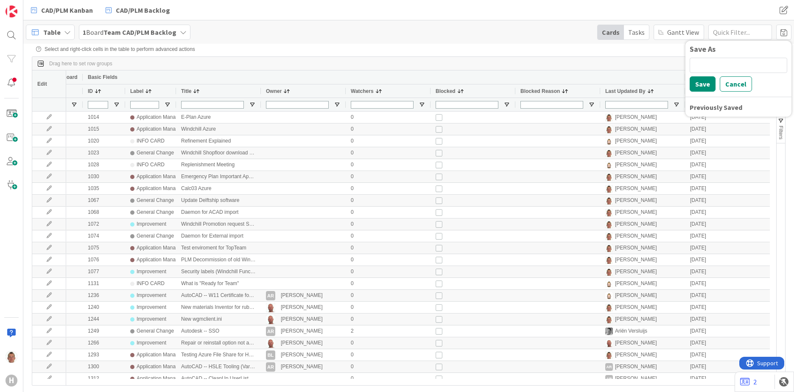
click at [652, 64] on div "Drag here to set row groups" at bounding box center [408, 64] width 753 height 14
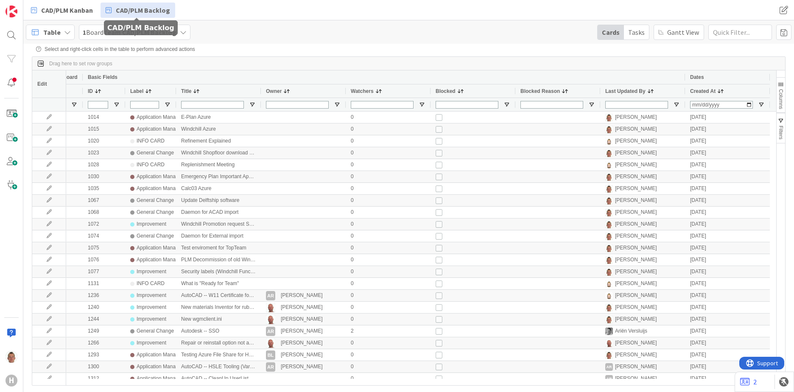
click at [130, 10] on span "CAD/PLM Backlog" at bounding box center [143, 10] width 54 height 10
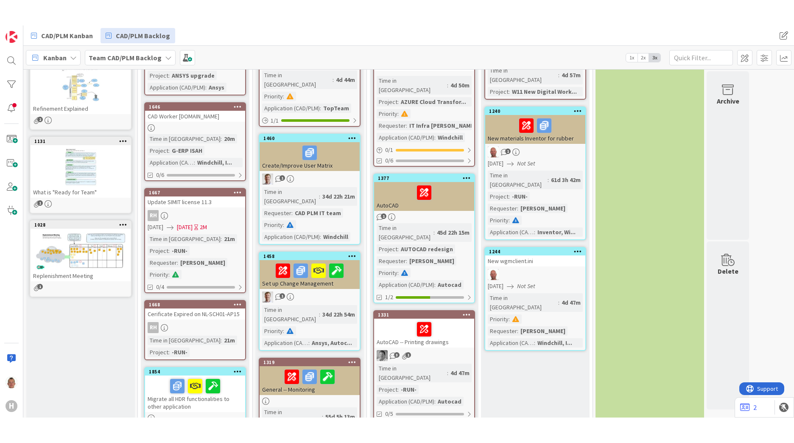
scroll to position [42, 0]
